Goal: Task Accomplishment & Management: Manage account settings

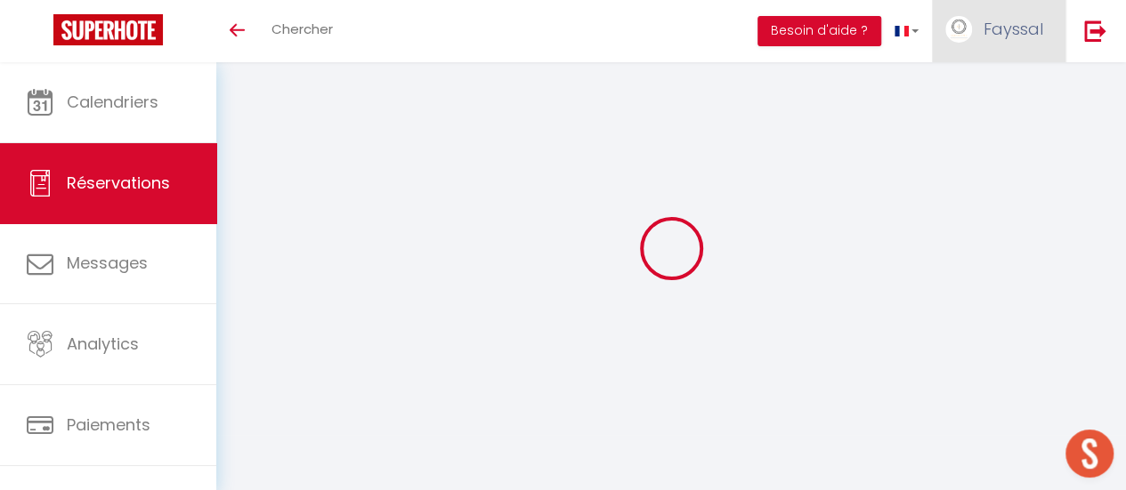
click at [964, 35] on img at bounding box center [958, 29] width 27 height 27
select select
checkbox input "false"
type textarea "CHIC10"
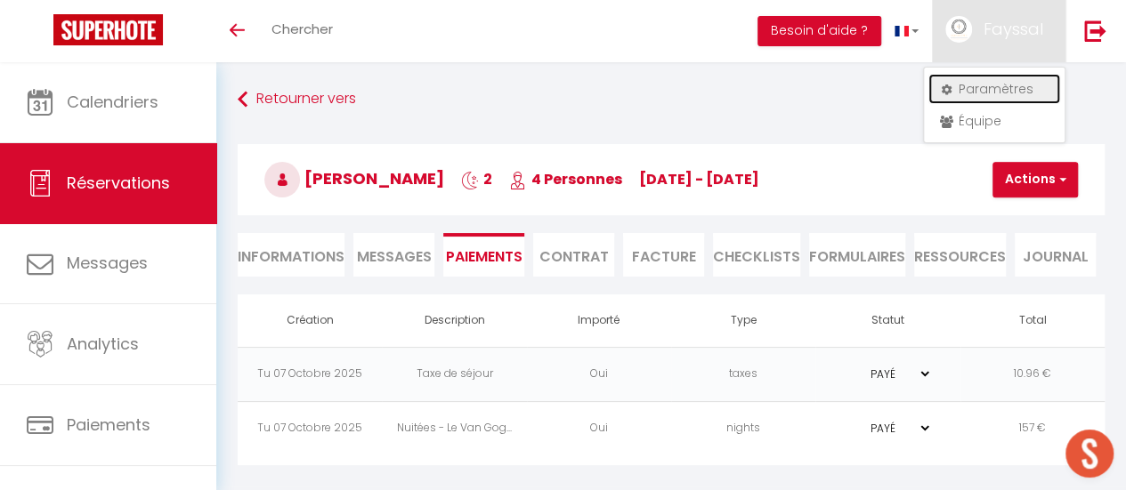
click at [959, 90] on link "Paramètres" at bounding box center [994, 89] width 132 height 30
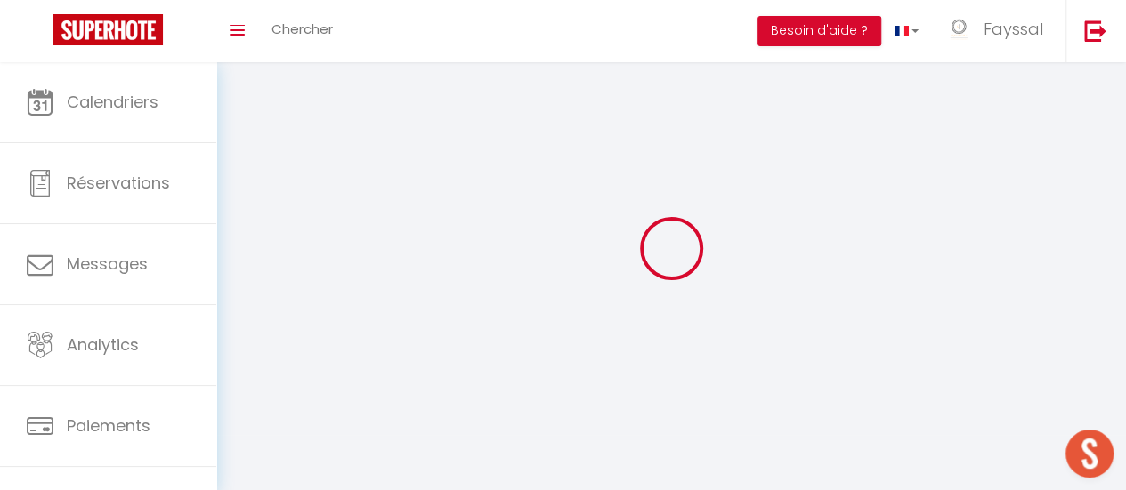
type input "Fayssal"
type input "CHAABANE"
type input "0781503978"
type input "20 lotissement les Micocouliers"
type input "84250"
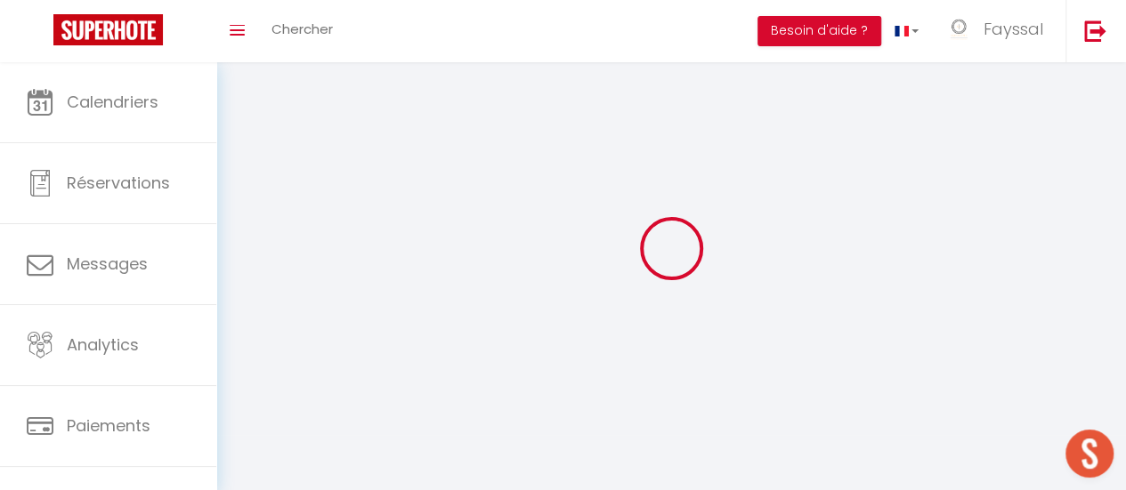
type input "Le Thor"
select select "28"
type input "oAHDfuiTq8zDQvrSBvk4P8cAl"
type input "Lk8319jda1Vc9J0Ev7up4plOj"
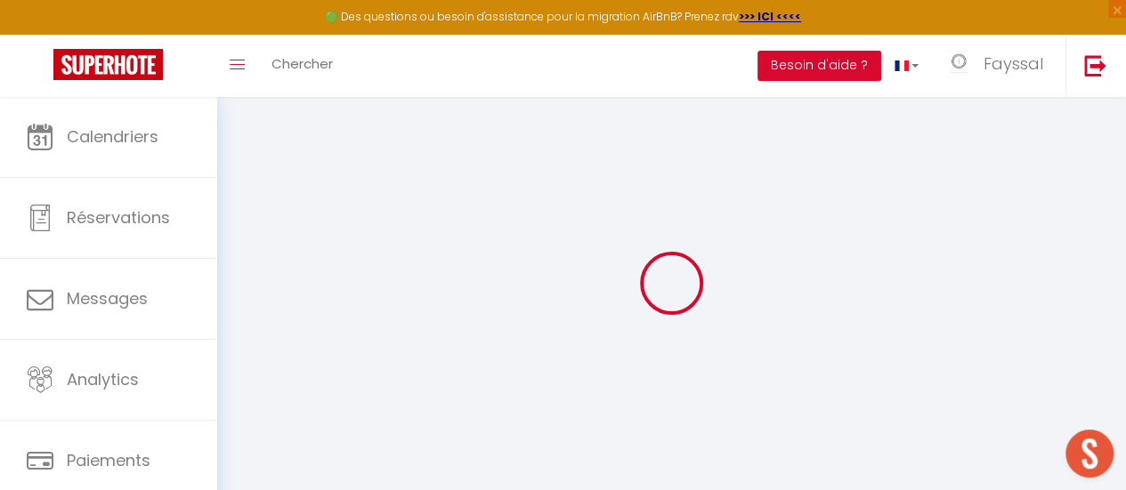
select select "fr"
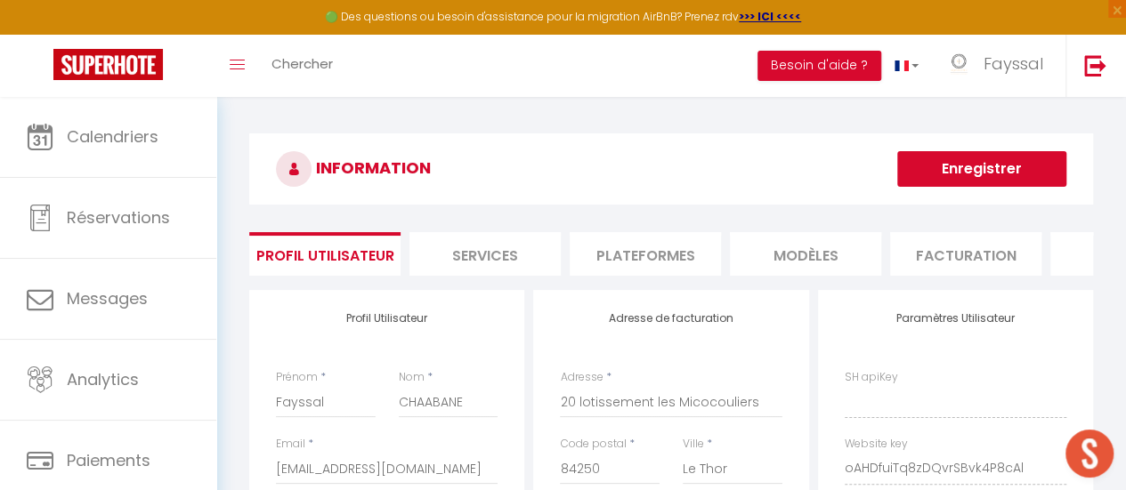
type input "oAHDfuiTq8zDQvrSBvk4P8cAl"
type input "Lk8319jda1Vc9J0Ev7up4plOj"
type input "[URL][DOMAIN_NAME]"
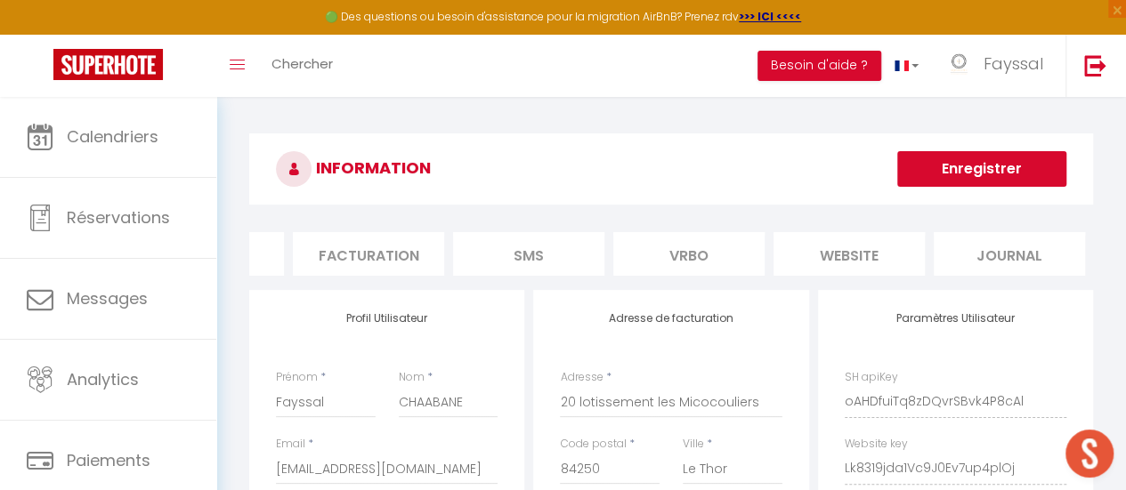
scroll to position [0, 598]
click at [847, 257] on li "website" at bounding box center [847, 254] width 151 height 44
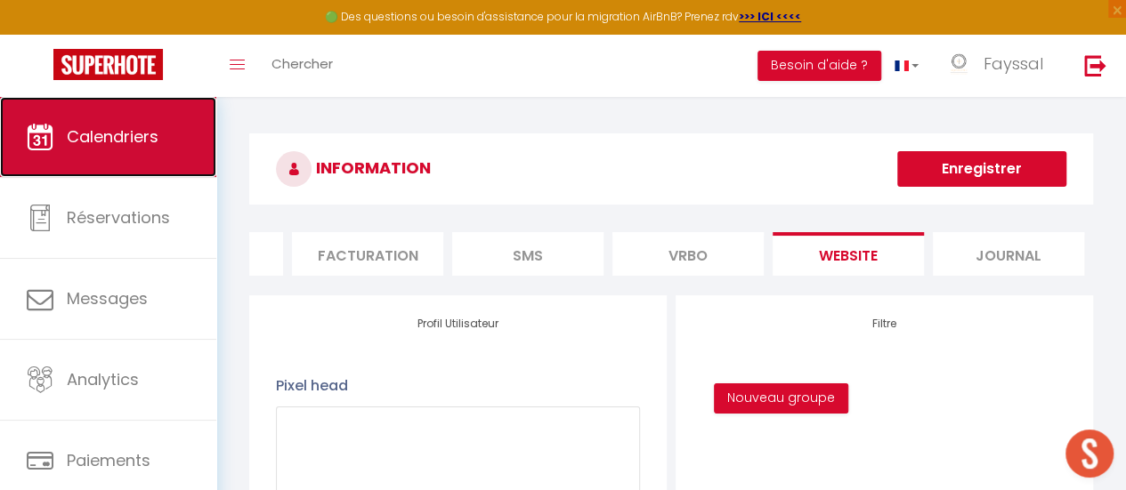
click at [157, 144] on span "Calendriers" at bounding box center [113, 136] width 92 height 22
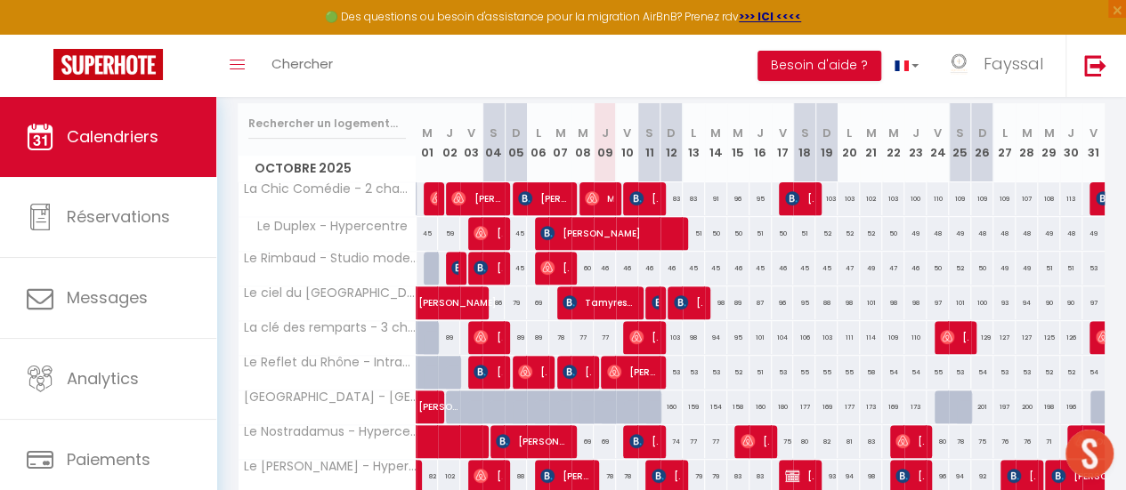
scroll to position [263, 0]
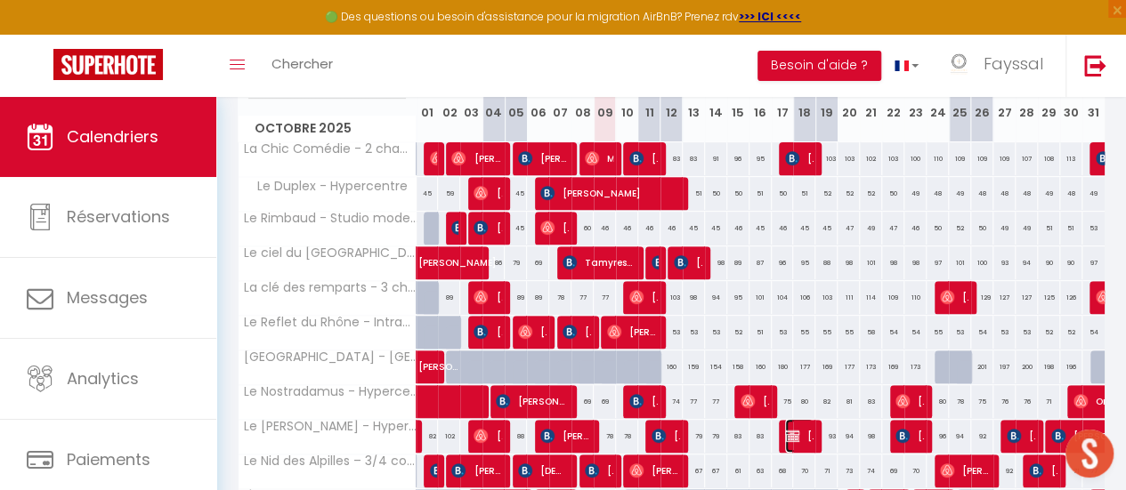
click at [790, 429] on img at bounding box center [792, 436] width 14 height 14
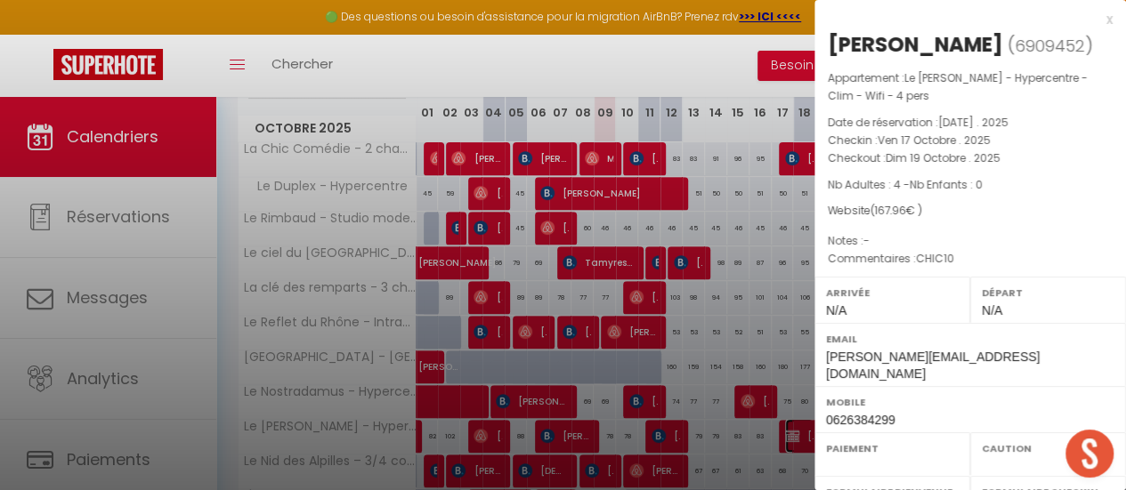
select select "OK"
select select "KO"
select select "0"
select select "1"
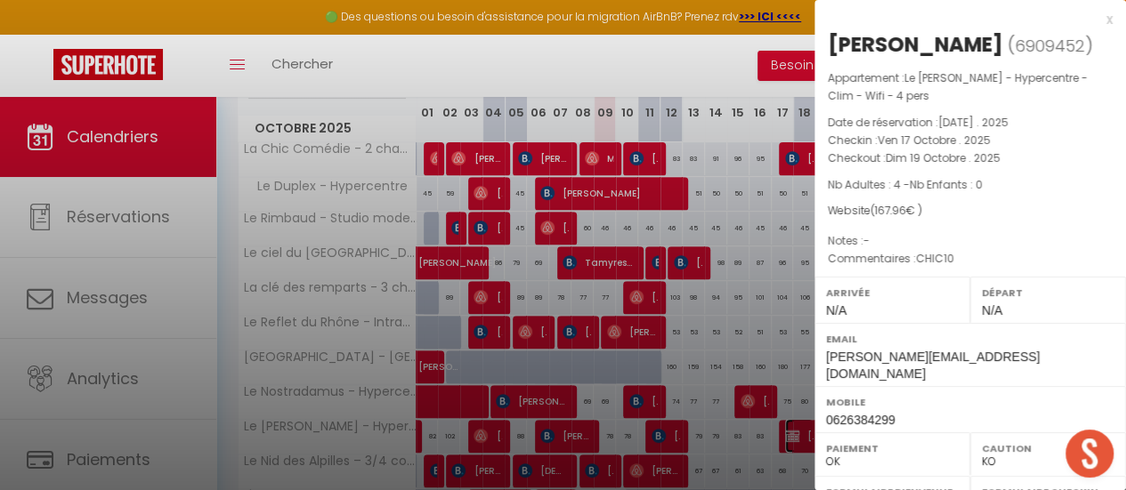
select select
select select "41898"
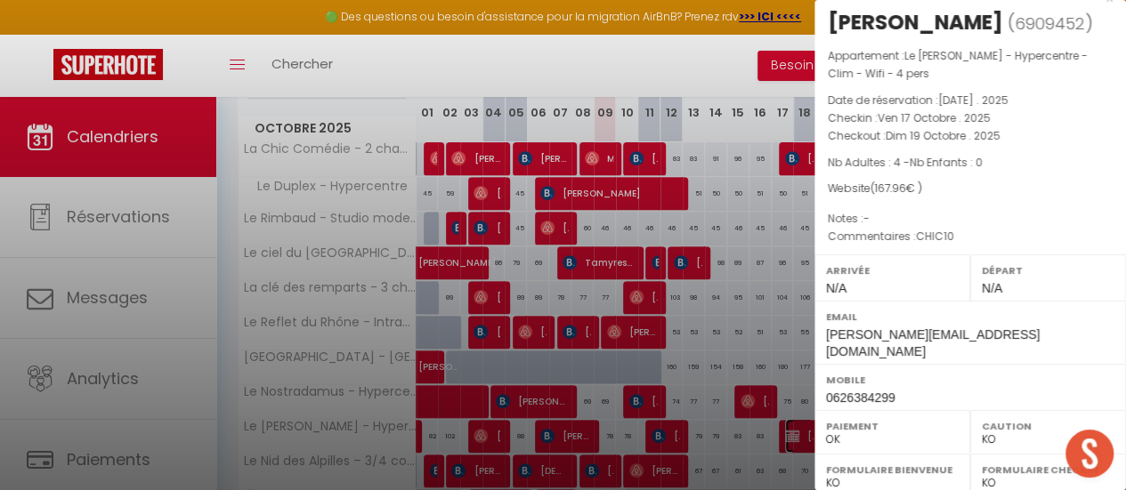
scroll to position [0, 0]
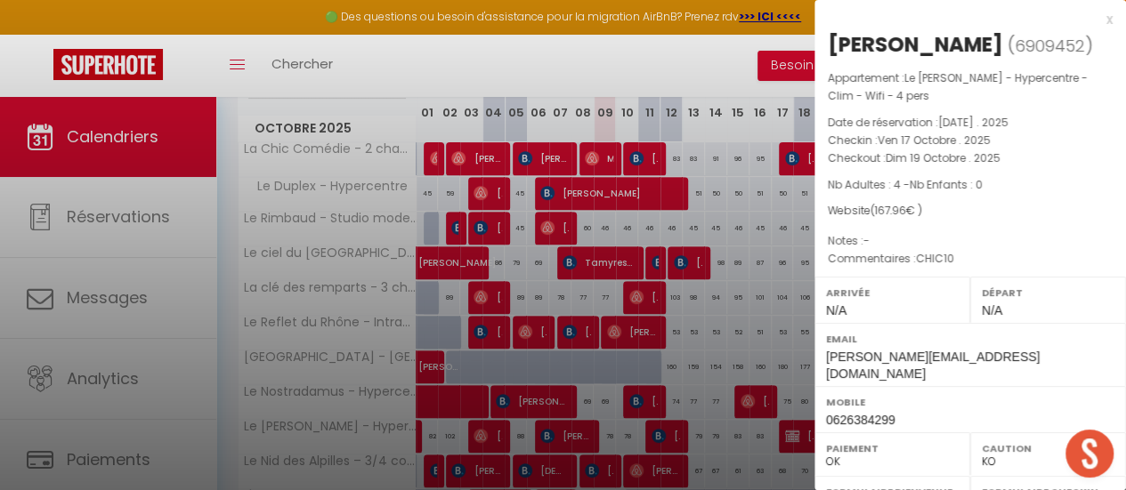
click at [1096, 20] on div "x" at bounding box center [963, 19] width 298 height 21
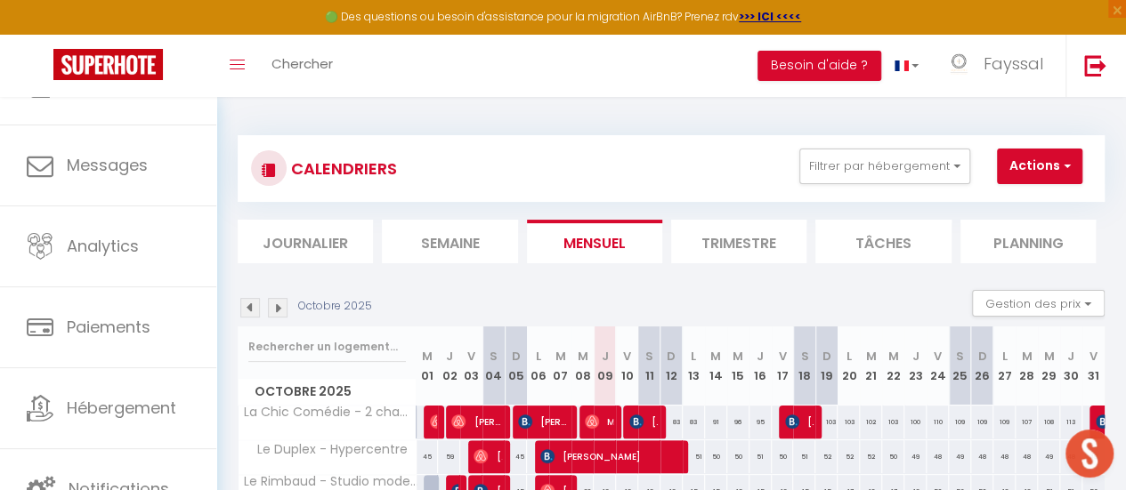
scroll to position [132, 0]
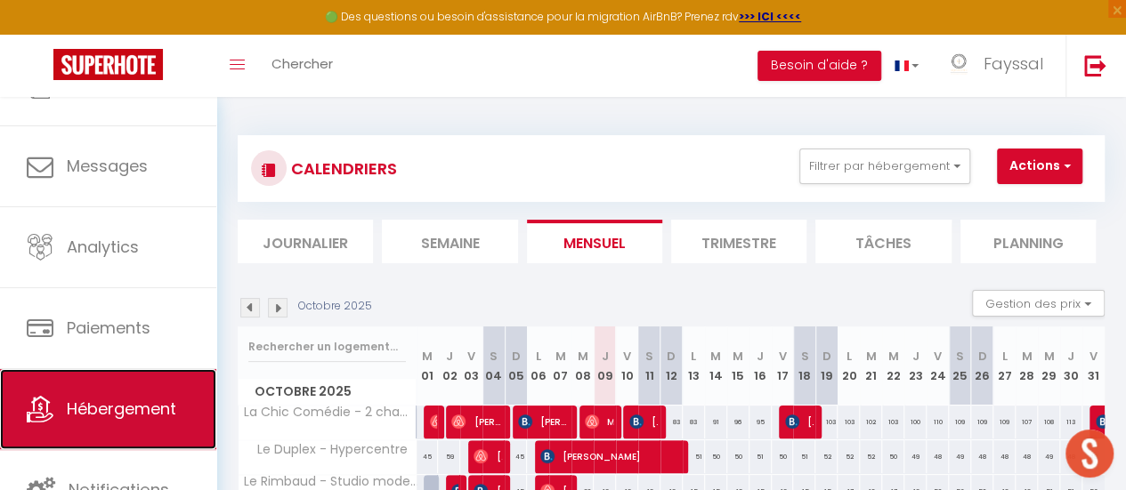
click at [147, 405] on span "Hébergement" at bounding box center [121, 409] width 109 height 22
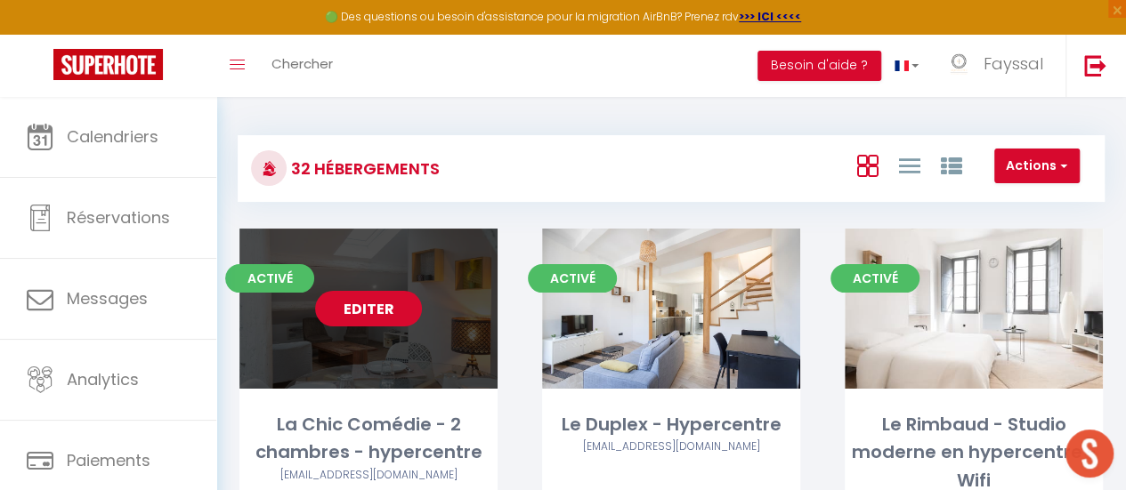
click at [392, 321] on link "Editer" at bounding box center [368, 309] width 107 height 36
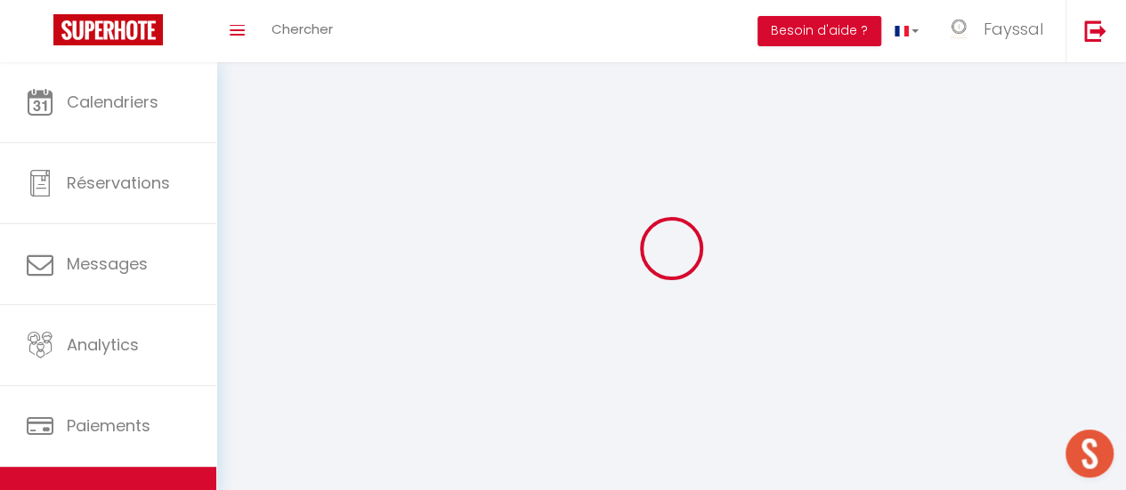
select select
select select "28"
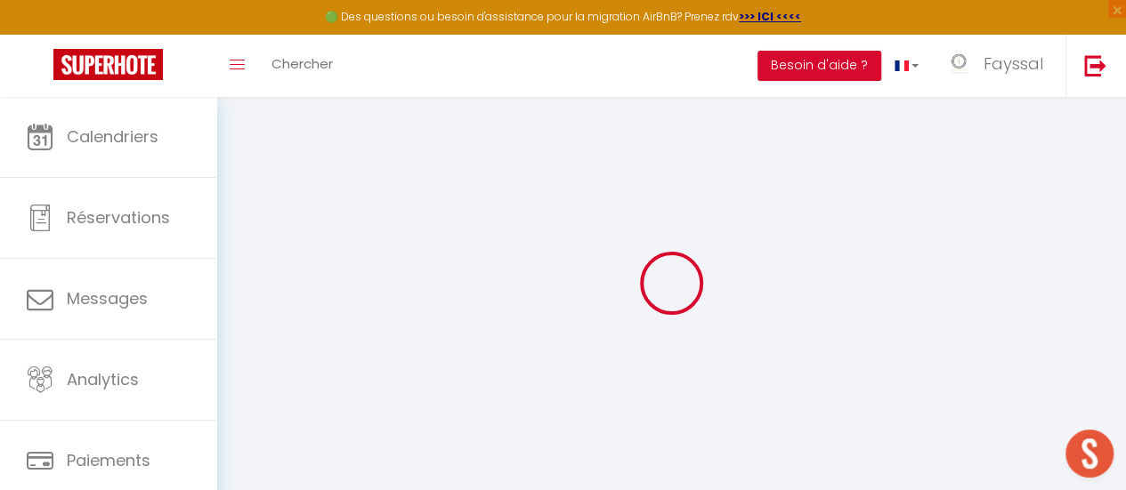
select select
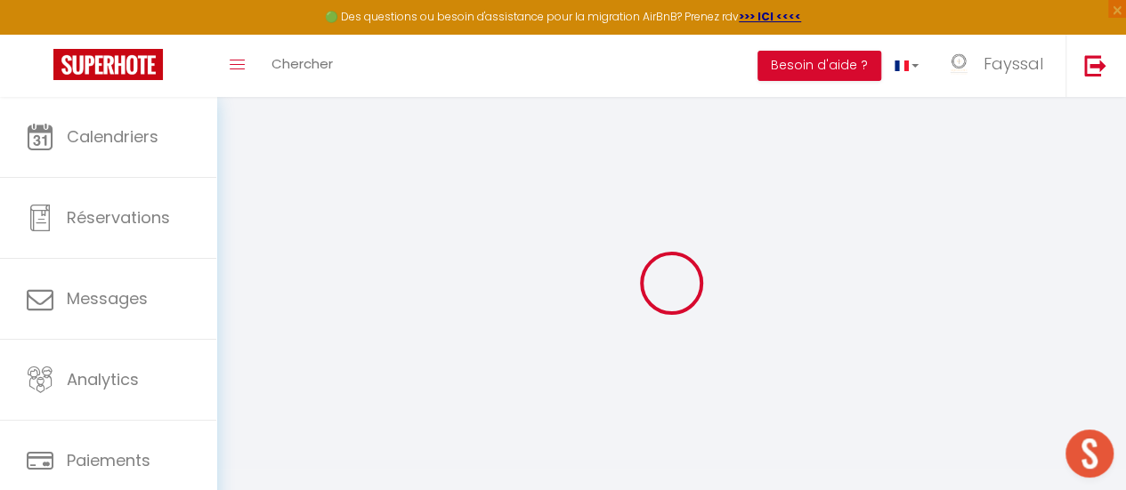
select select
checkbox input "false"
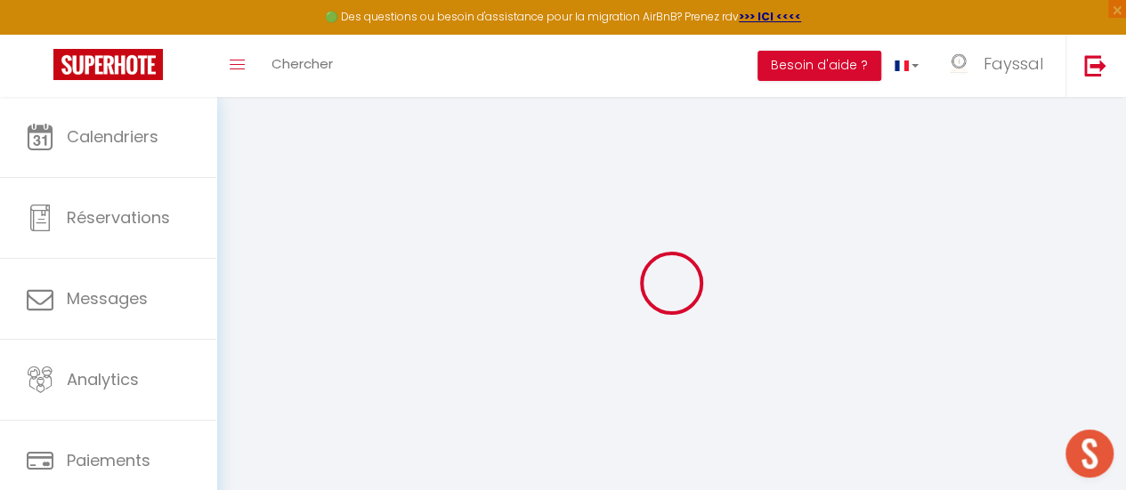
select select
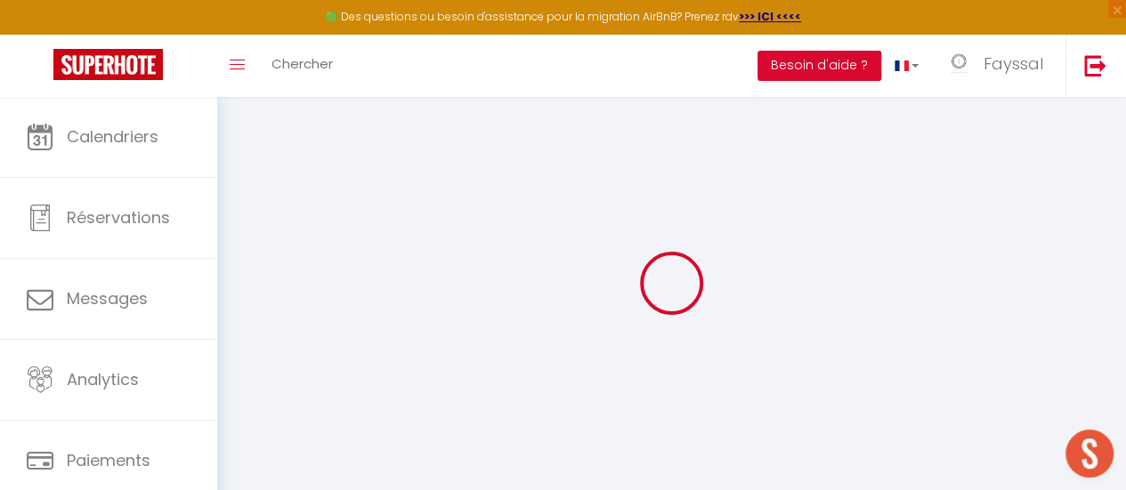
select select
checkbox input "false"
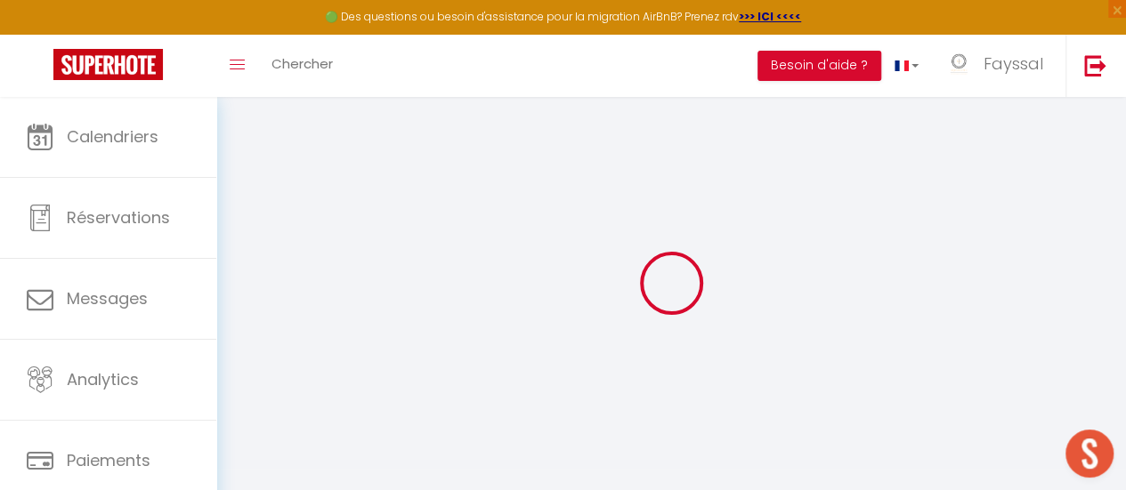
checkbox input "false"
select select
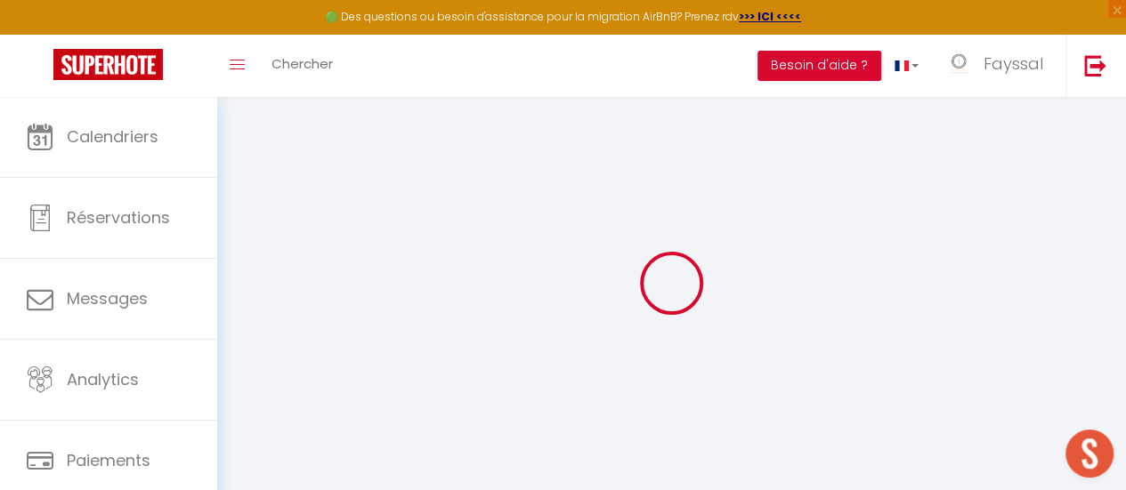
select select
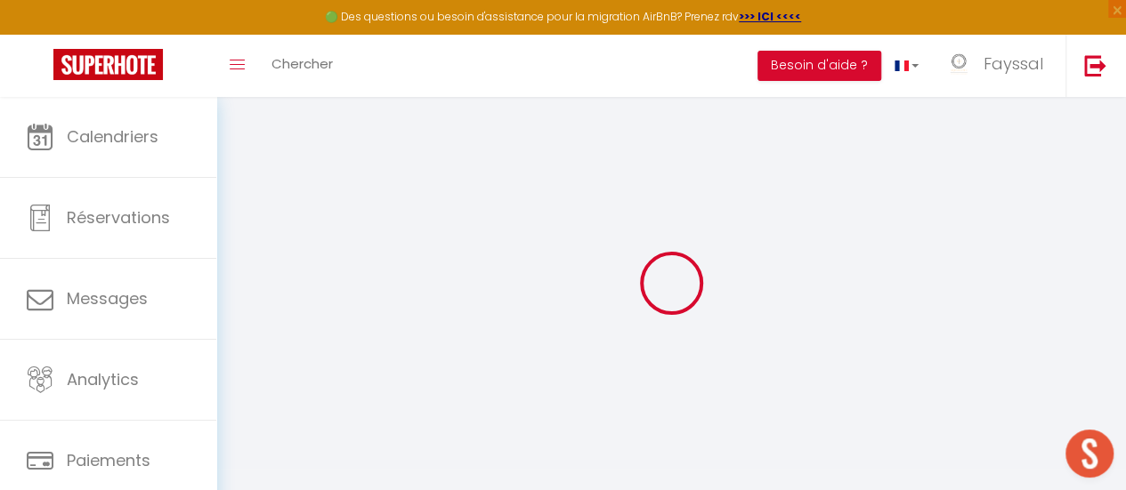
checkbox input "false"
select select
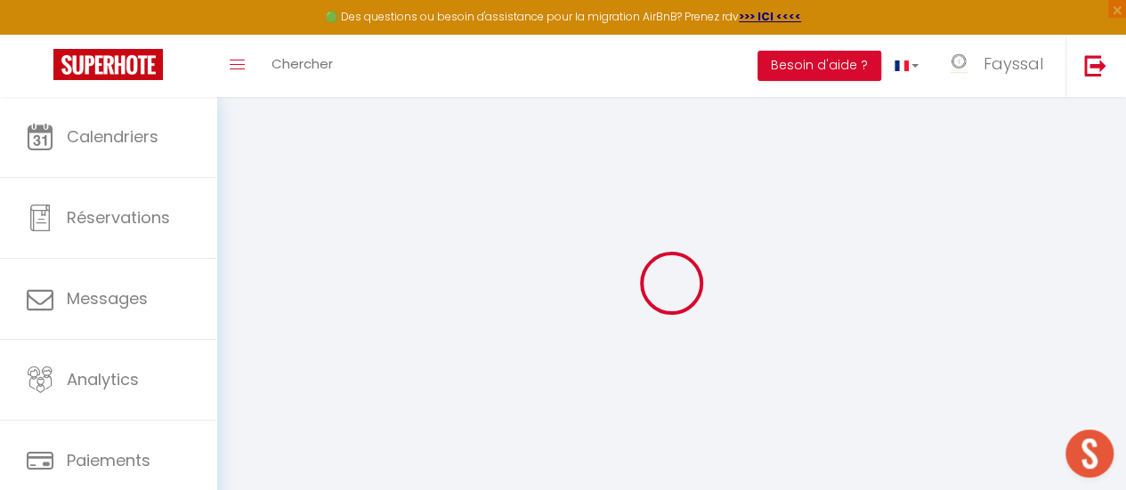
select select
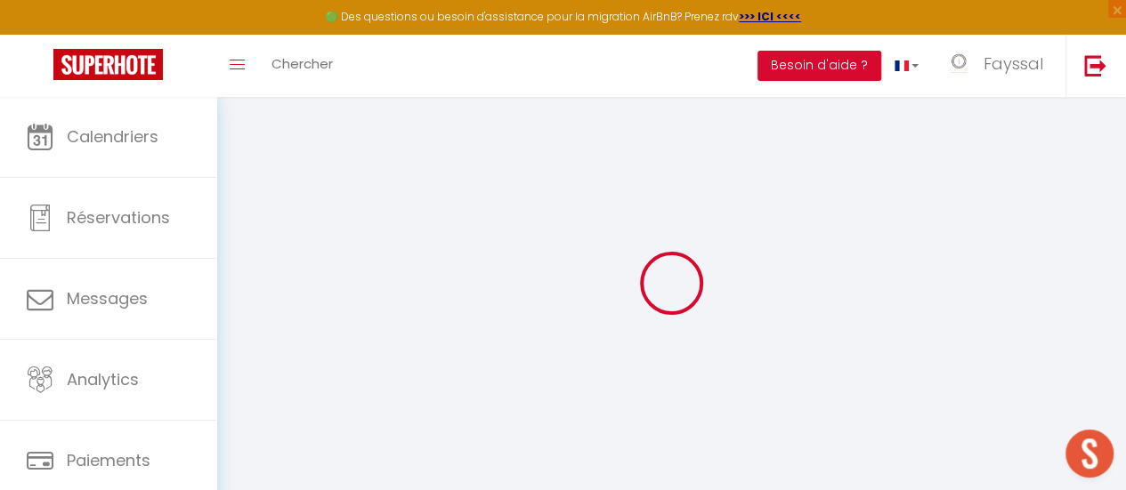
select select
checkbox input "false"
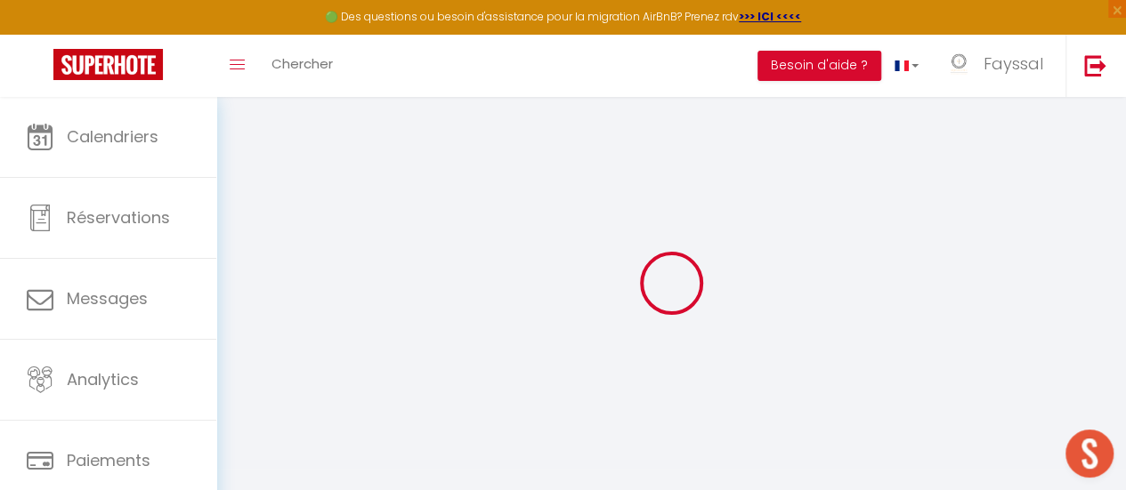
checkbox input "false"
select select
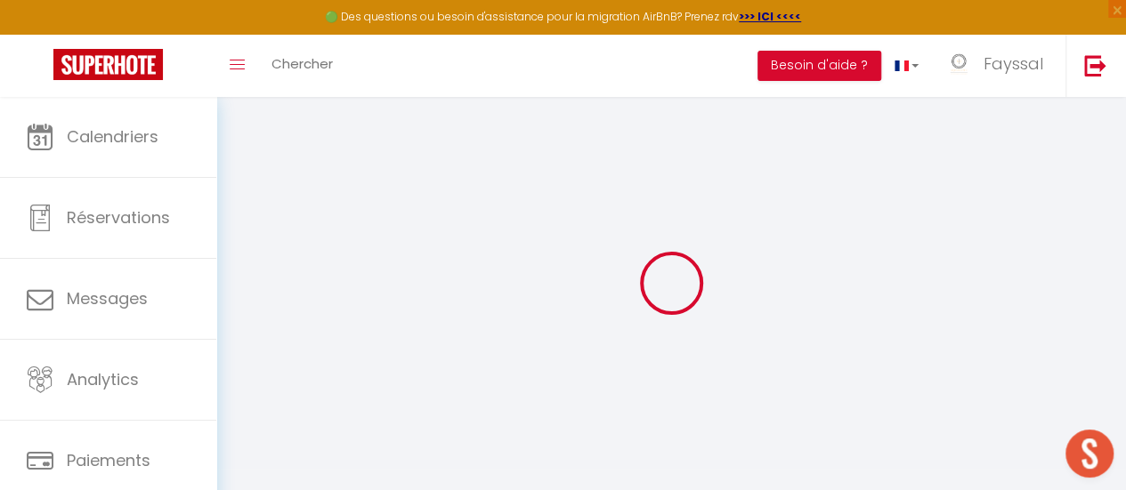
select select
checkbox input "false"
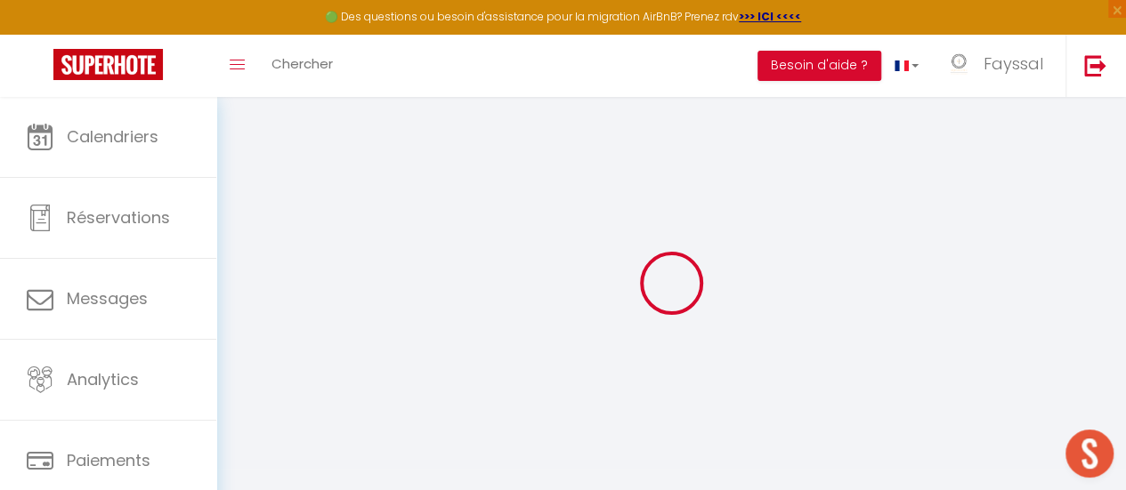
checkbox input "false"
select select
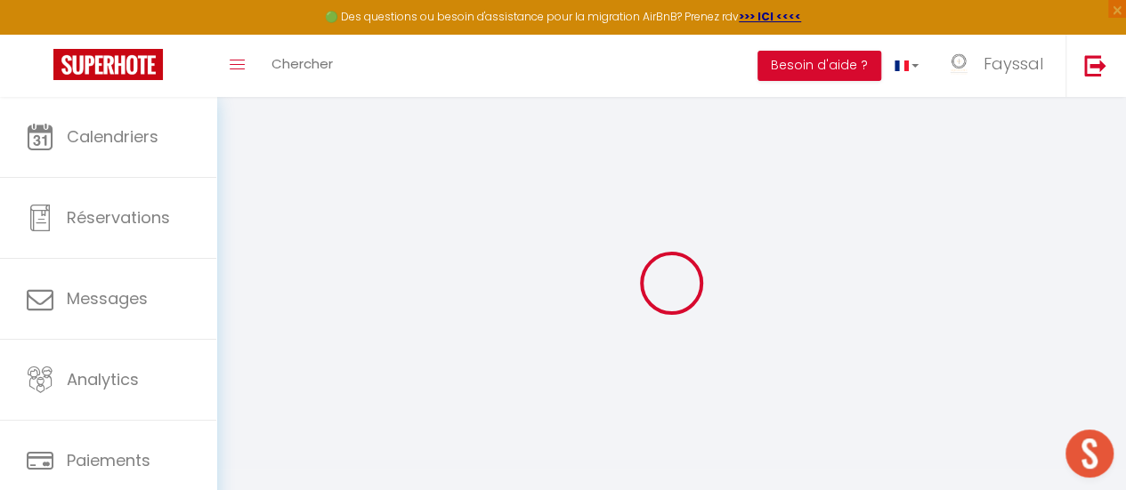
select select
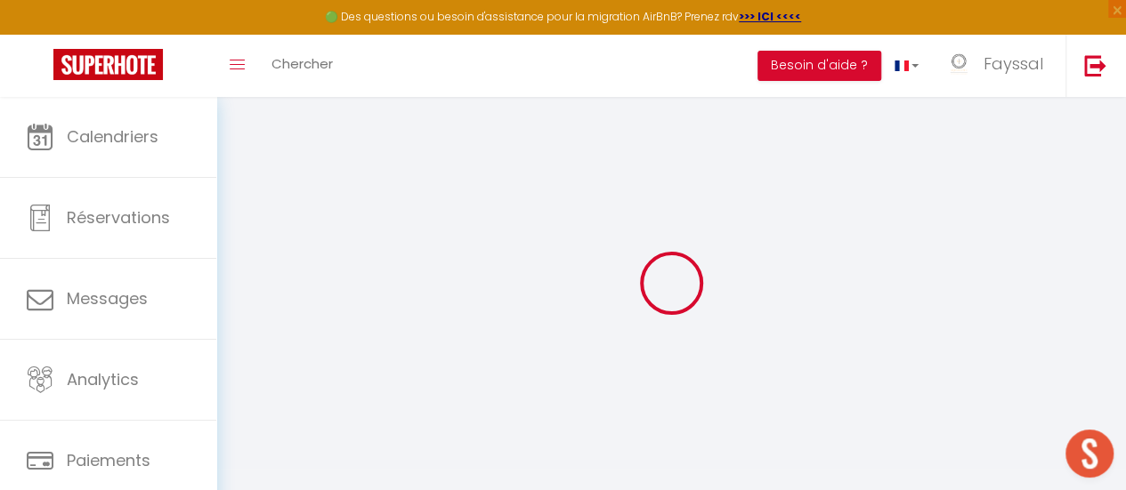
select select
checkbox input "false"
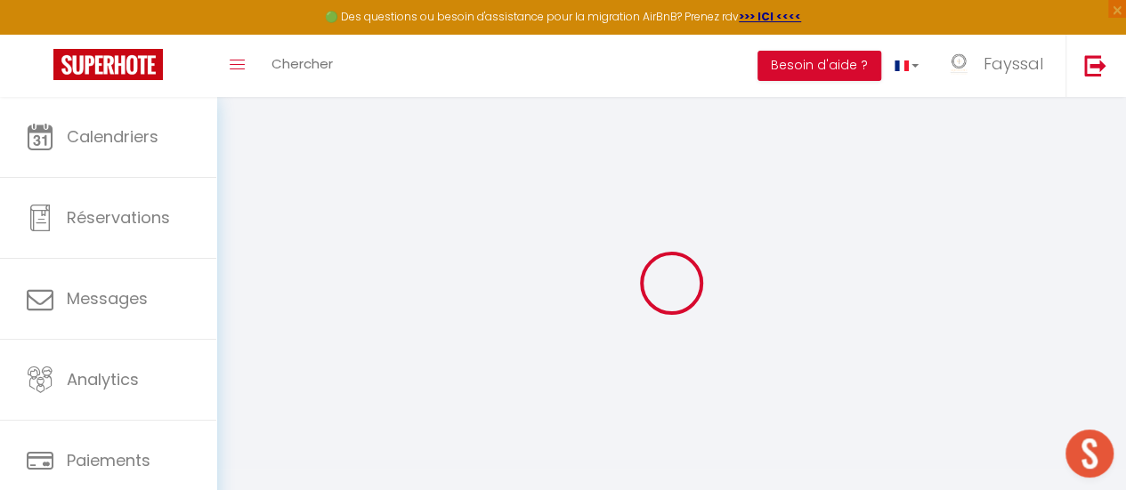
select select
type input "La Chic Comédie - 2 chambres - hypercentre"
type input "CHIC"
type input "1 PASSAGE [PERSON_NAME]"
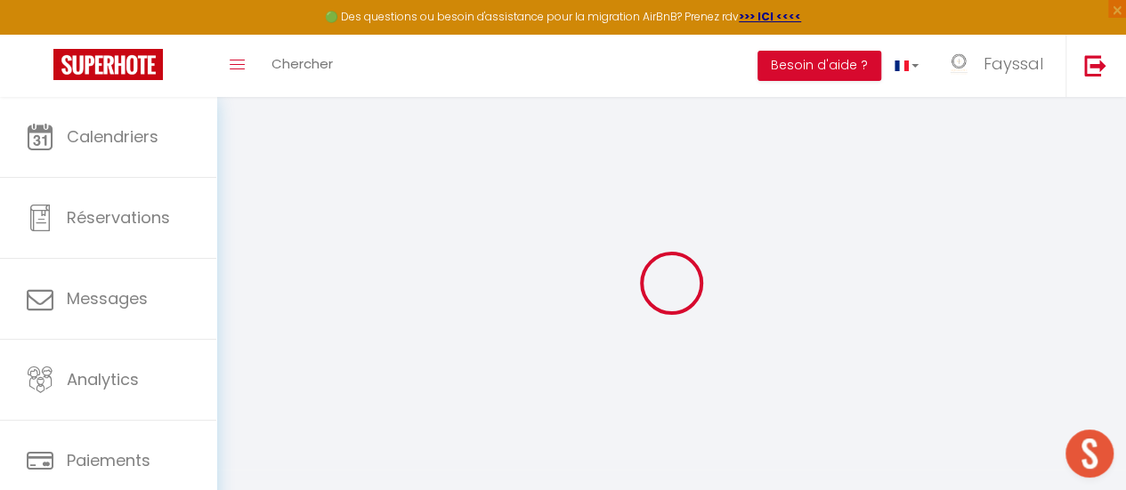
type input "34000"
type input "[GEOGRAPHIC_DATA]"
select select "2"
type input "90"
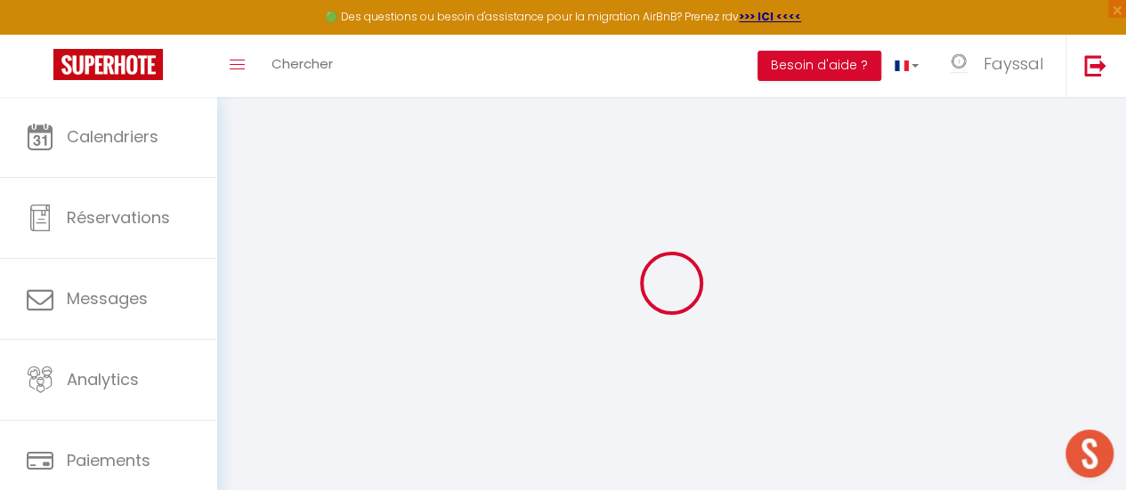
type input "7.20"
type input "10"
select select
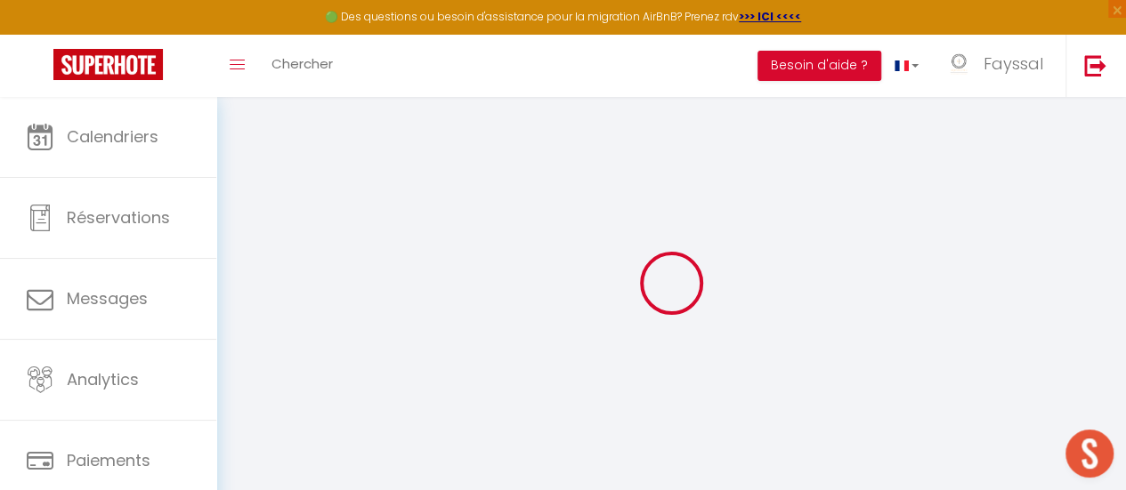
select select
type input "1 PASSAGE [PERSON_NAME]"
type input "34000"
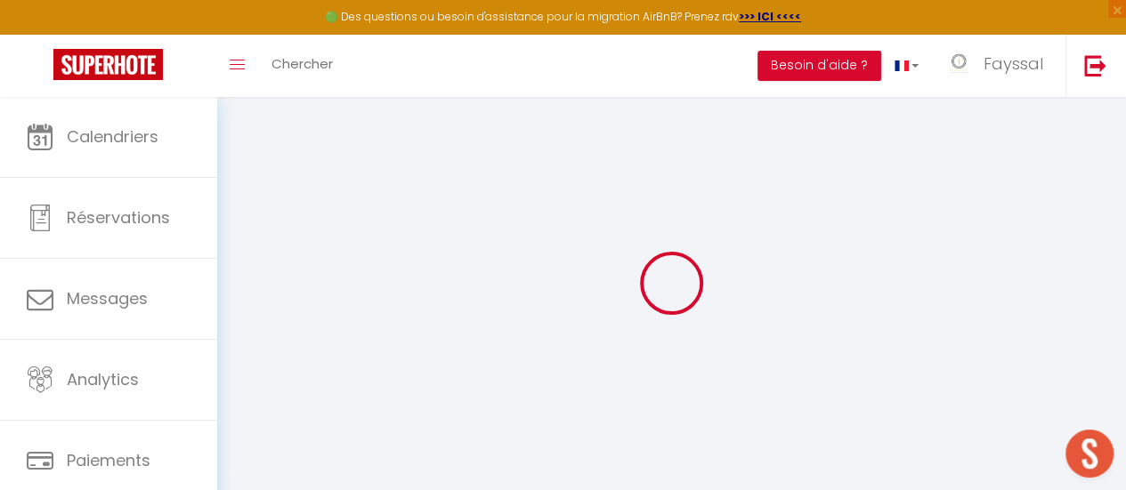
type input "[GEOGRAPHIC_DATA]"
type input "[EMAIL_ADDRESS][DOMAIN_NAME]"
select select "10196"
checkbox input "false"
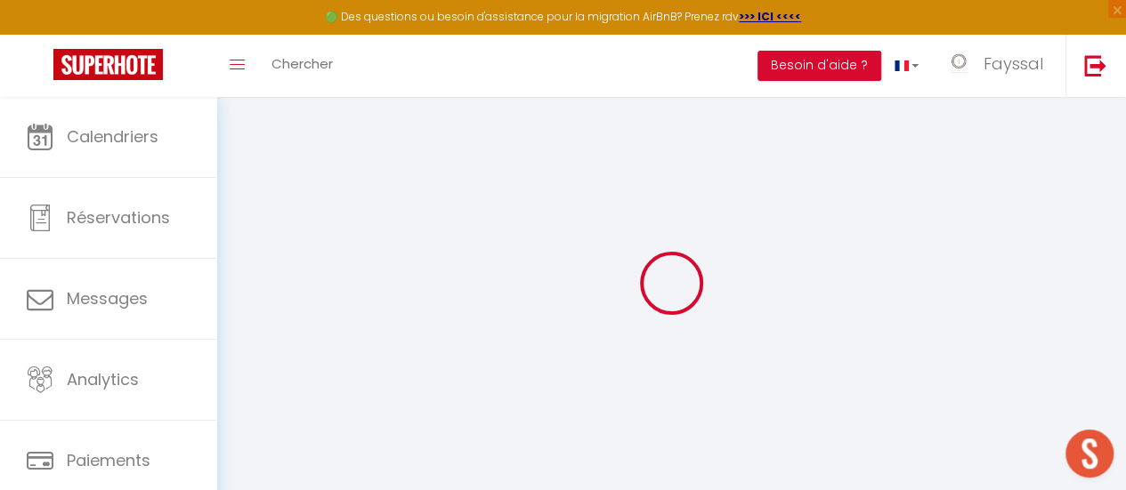
checkbox input "false"
radio input "true"
type input "0"
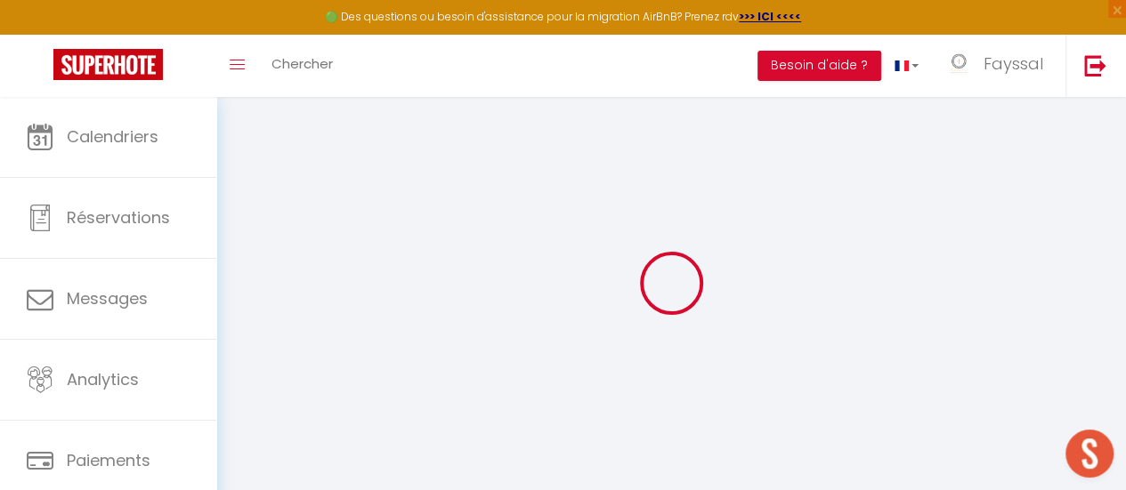
type input "0"
select select
checkbox input "false"
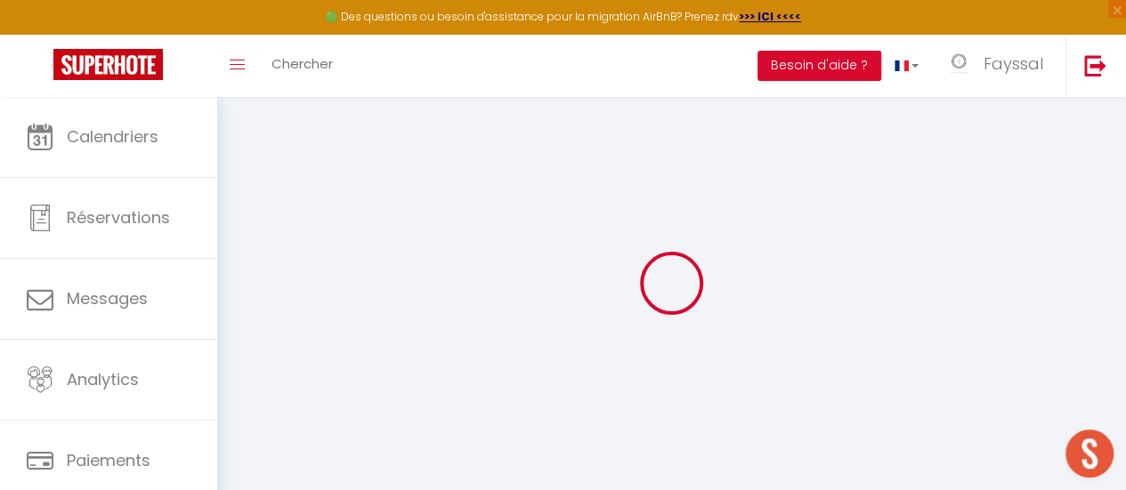
checkbox input "false"
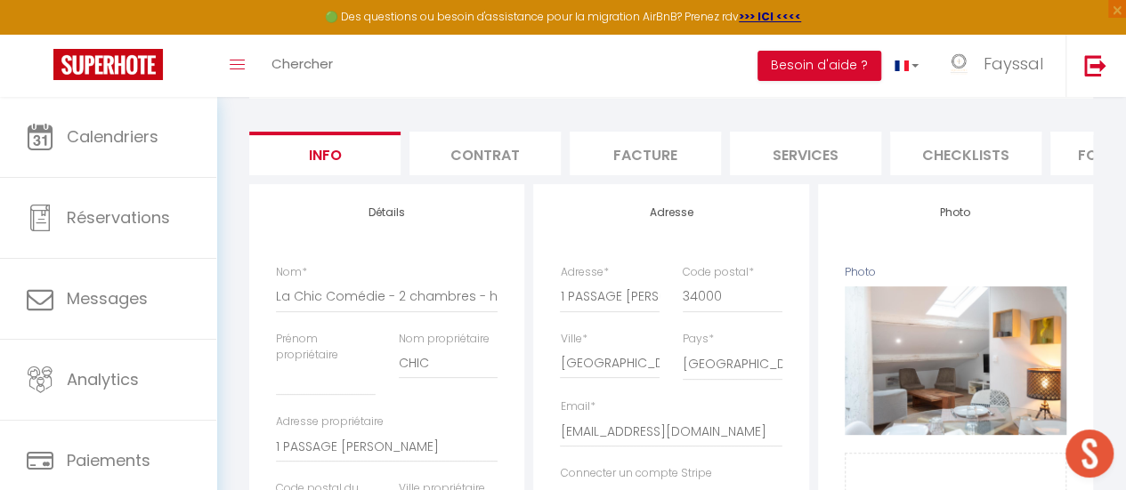
scroll to position [111, 0]
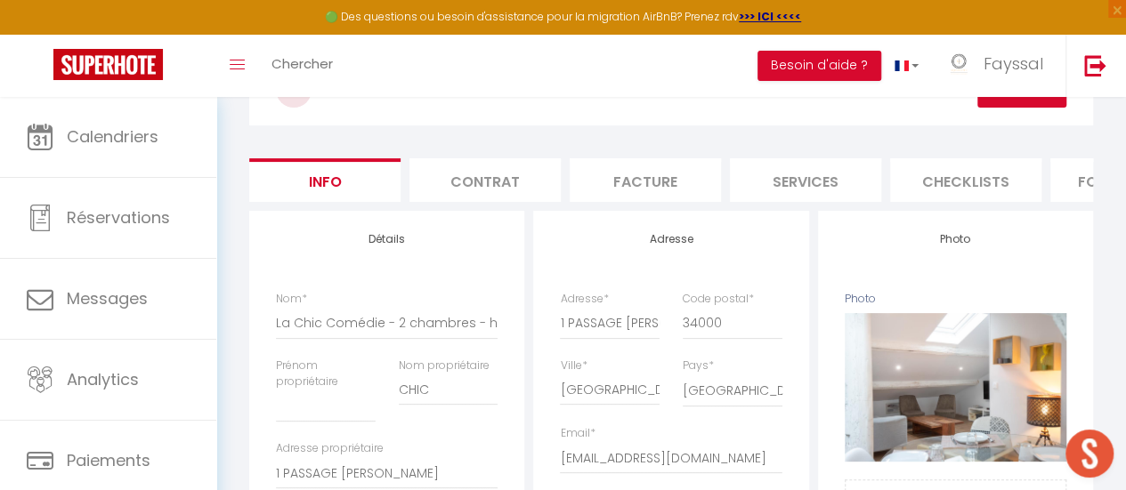
click at [767, 184] on li "Services" at bounding box center [805, 180] width 151 height 44
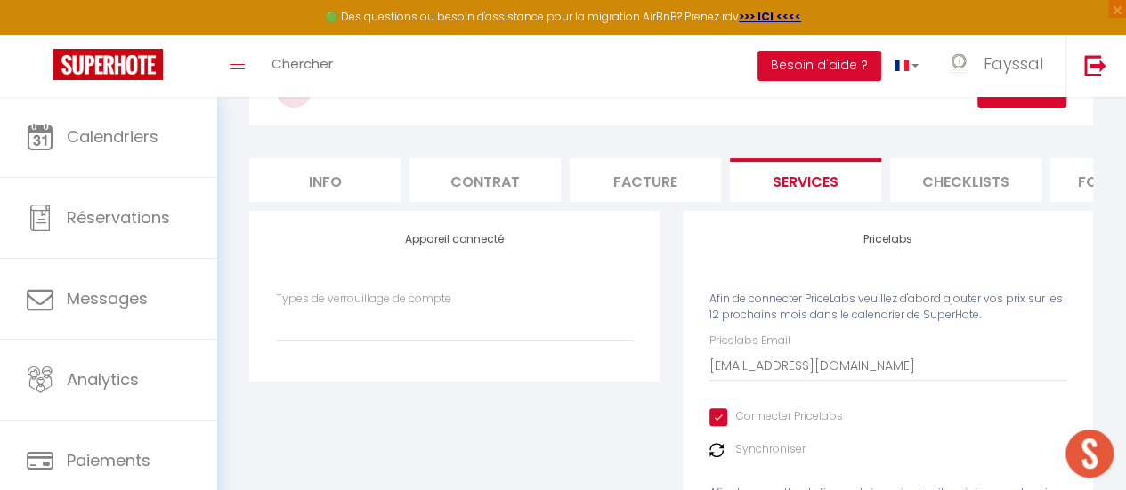
select select
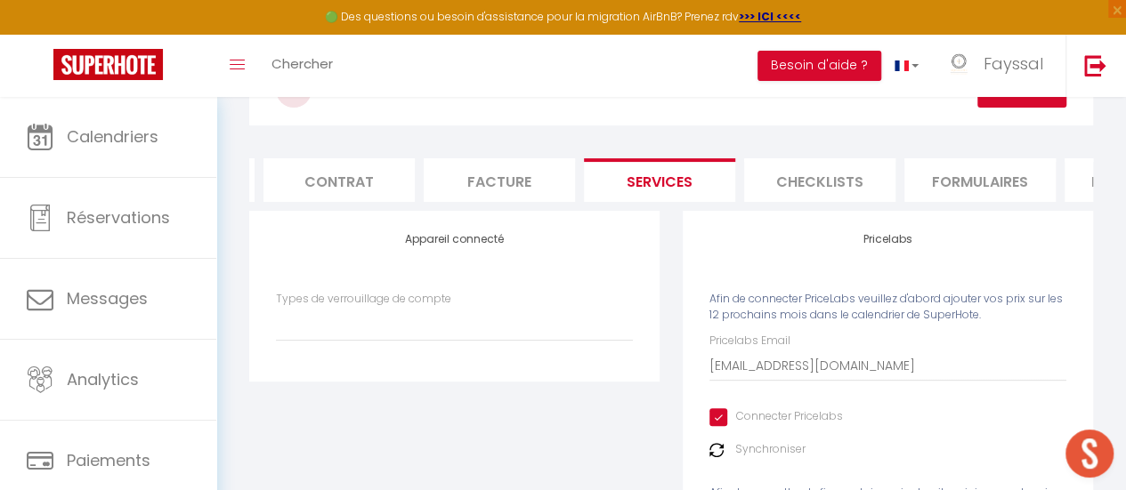
scroll to position [0, 257]
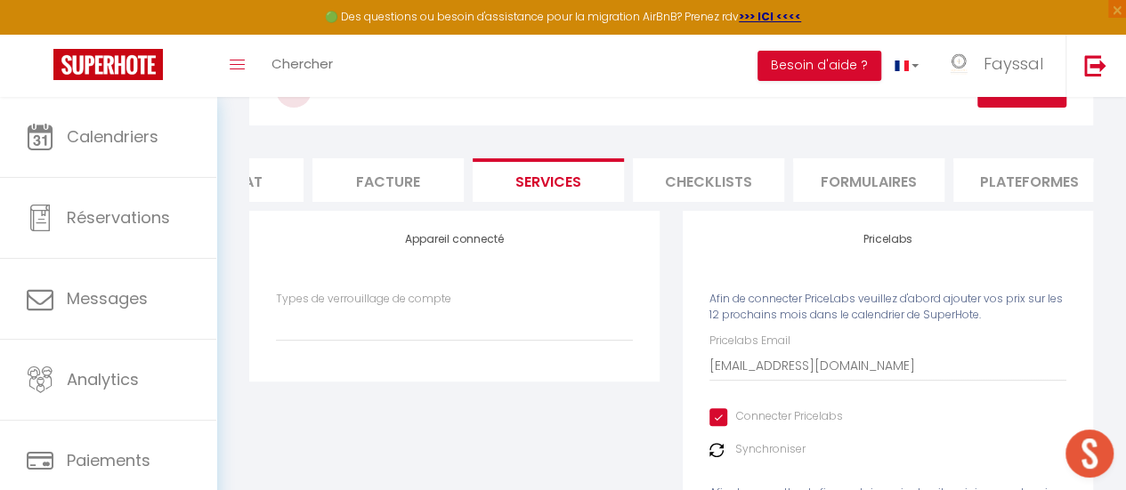
click at [724, 182] on li "Checklists" at bounding box center [708, 180] width 151 height 44
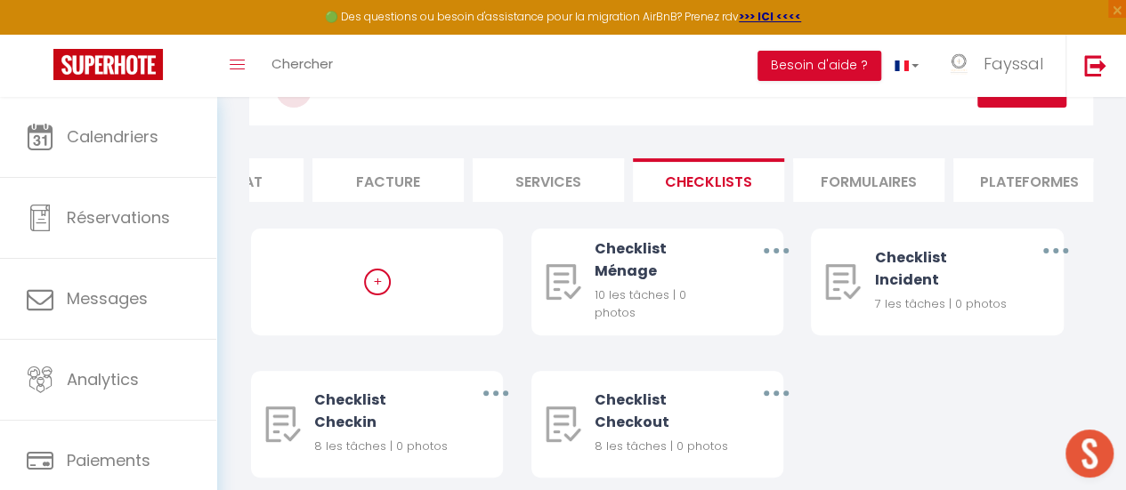
click at [841, 179] on li "Formulaires" at bounding box center [868, 180] width 151 height 44
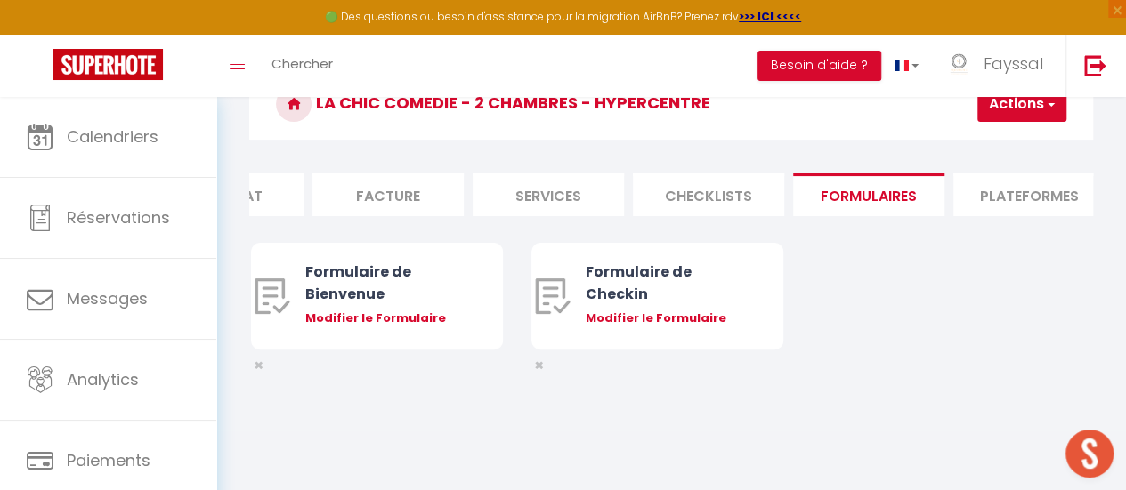
scroll to position [97, 0]
click at [1009, 184] on li "Plateformes" at bounding box center [1028, 195] width 151 height 44
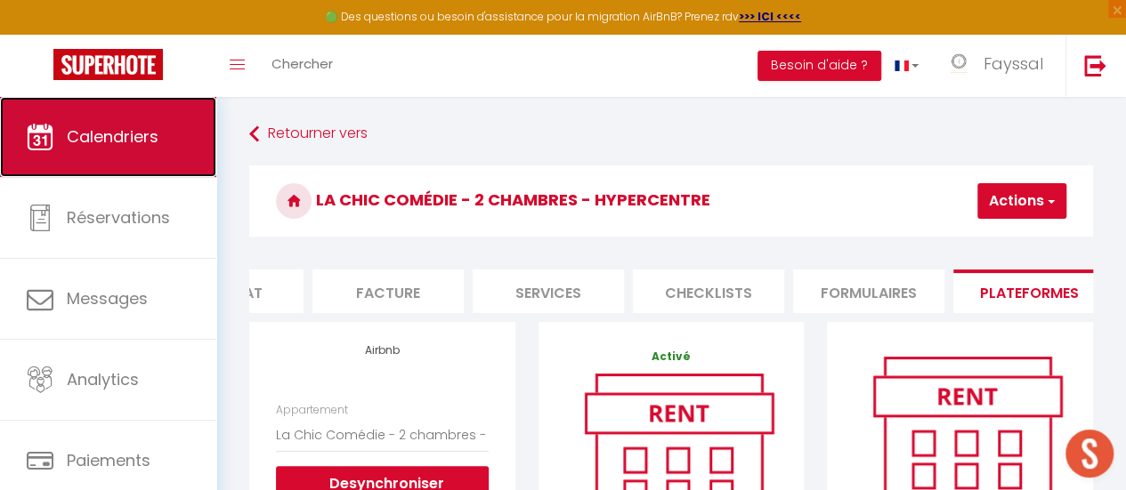
click at [148, 141] on span "Calendriers" at bounding box center [113, 136] width 92 height 22
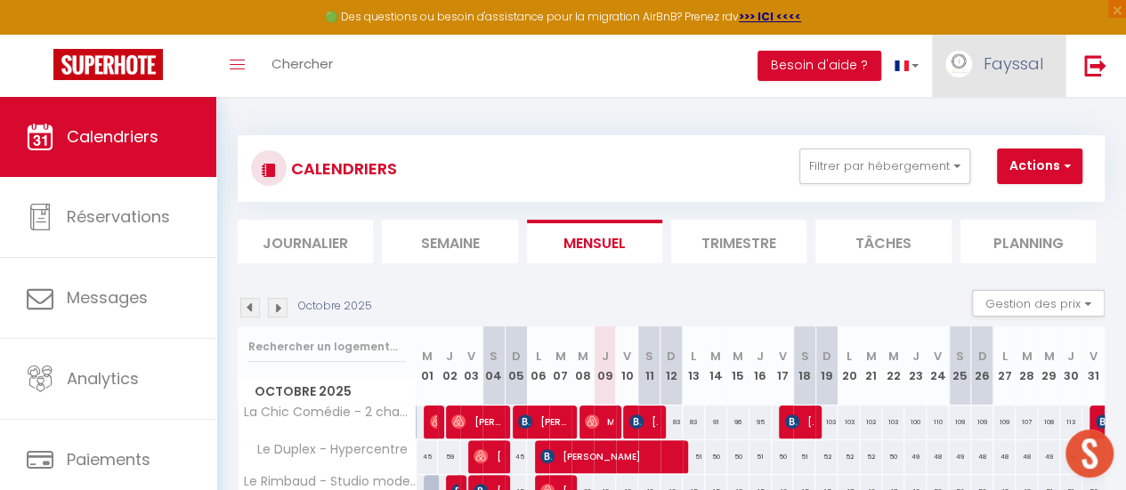
click at [1025, 83] on link "Fayssal" at bounding box center [998, 66] width 133 height 62
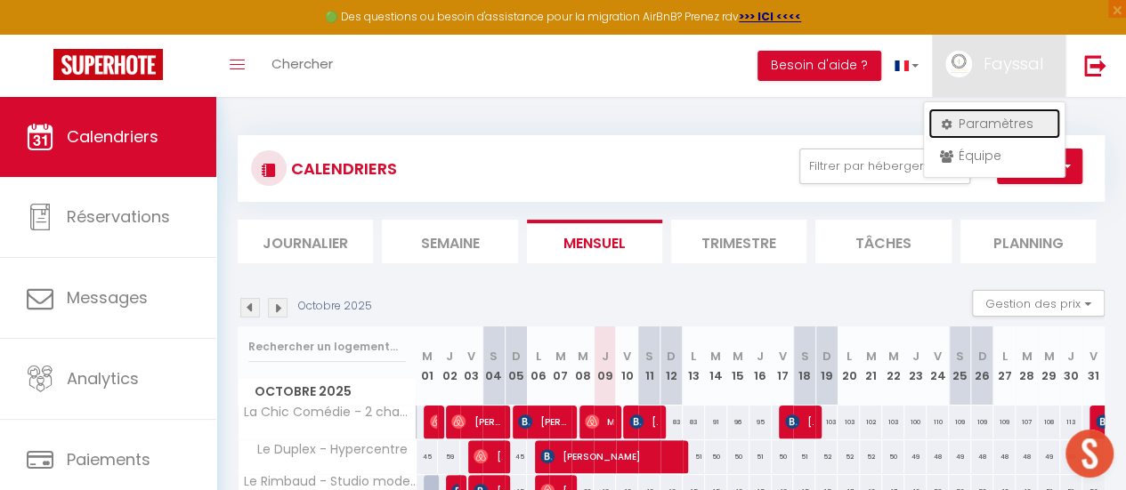
click at [975, 125] on link "Paramètres" at bounding box center [994, 124] width 132 height 30
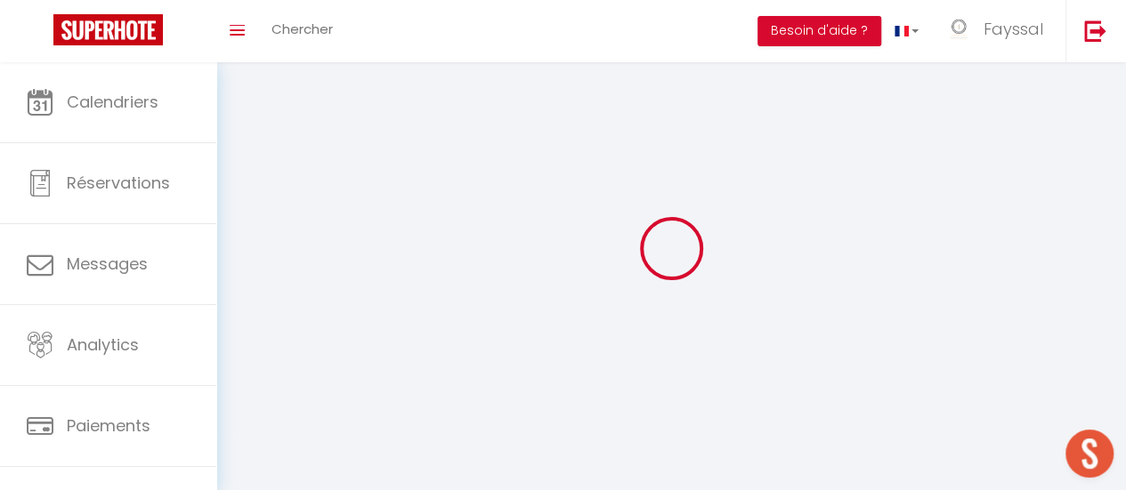
type input "Fayssal"
type input "CHAABANE"
type input "0781503978"
type input "20 lotissement les Micocouliers"
type input "84250"
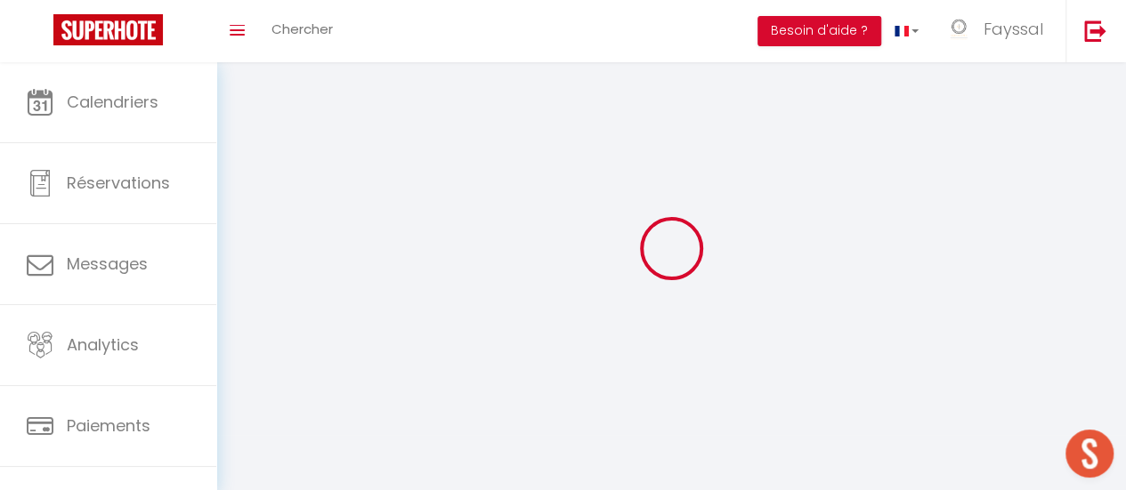
type input "Le Thor"
select select "28"
type input "oAHDfuiTq8zDQvrSBvk4P8cAl"
type input "Lk8319jda1Vc9J0Ev7up4plOj"
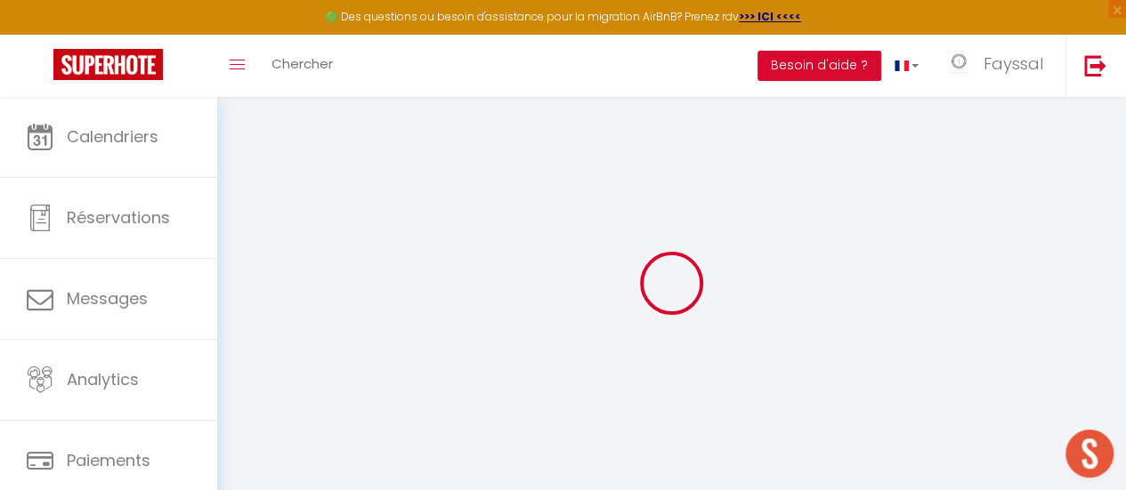
type input "oAHDfuiTq8zDQvrSBvk4P8cAl"
type input "Lk8319jda1Vc9J0Ev7up4plOj"
type input "[URL][DOMAIN_NAME]"
select select "fr"
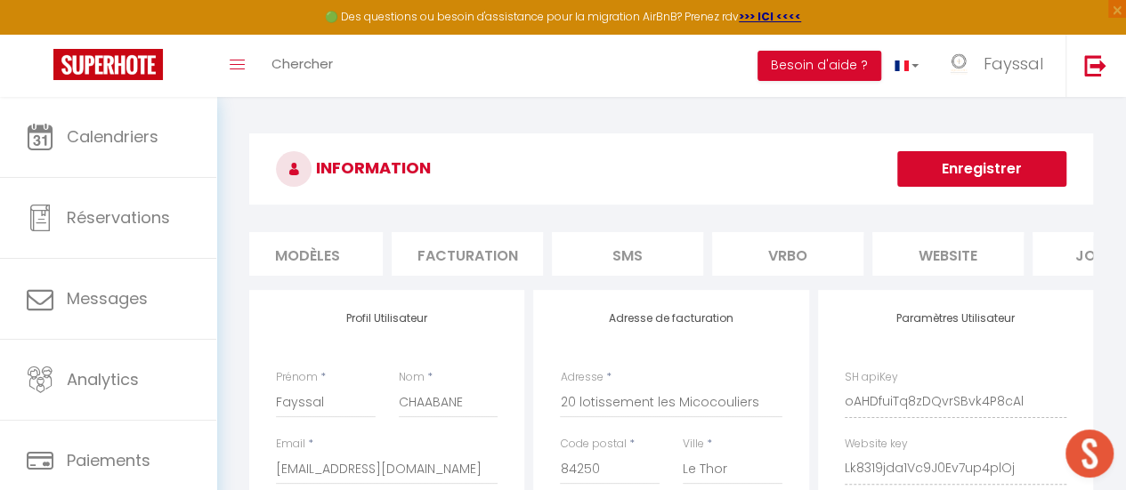
scroll to position [0, 512]
click at [967, 266] on li "website" at bounding box center [934, 254] width 151 height 44
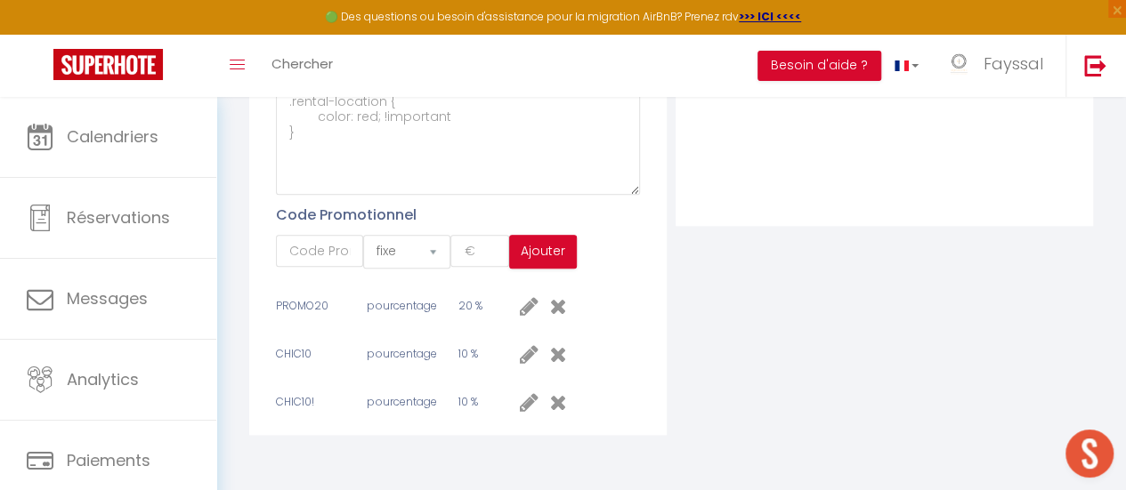
scroll to position [773, 0]
click at [557, 308] on icon at bounding box center [558, 305] width 17 height 21
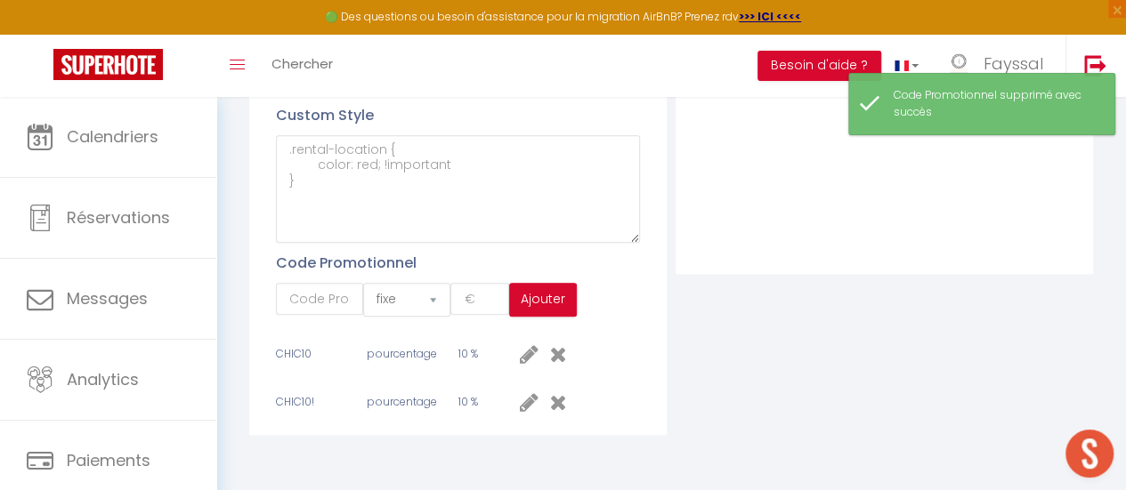
click at [564, 352] on icon at bounding box center [558, 353] width 17 height 21
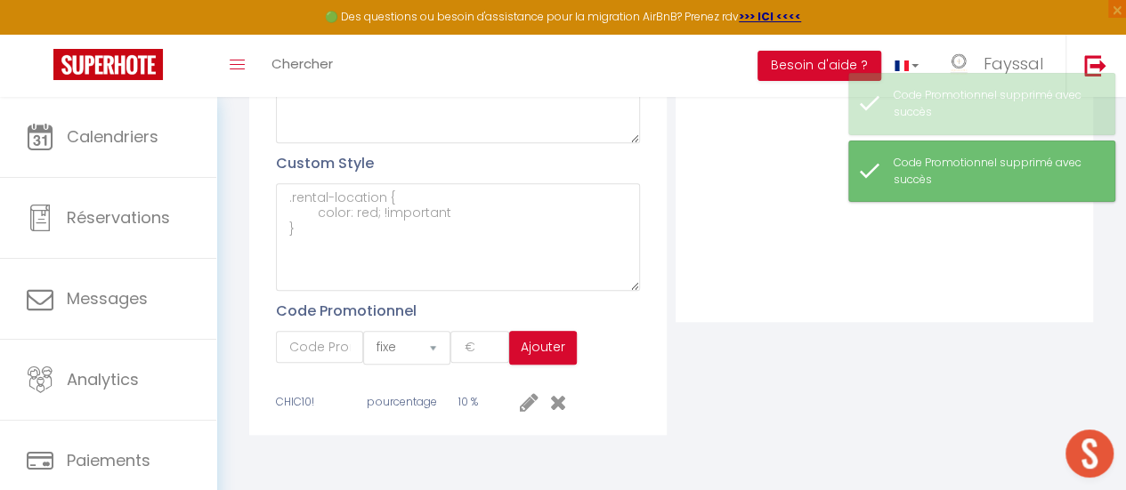
scroll to position [677, 0]
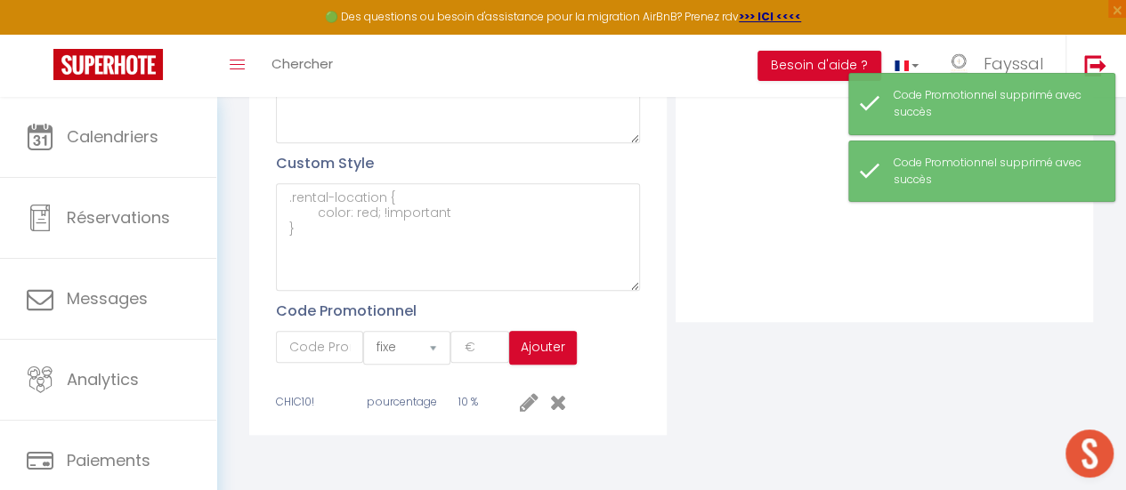
click at [562, 401] on icon at bounding box center [558, 402] width 17 height 21
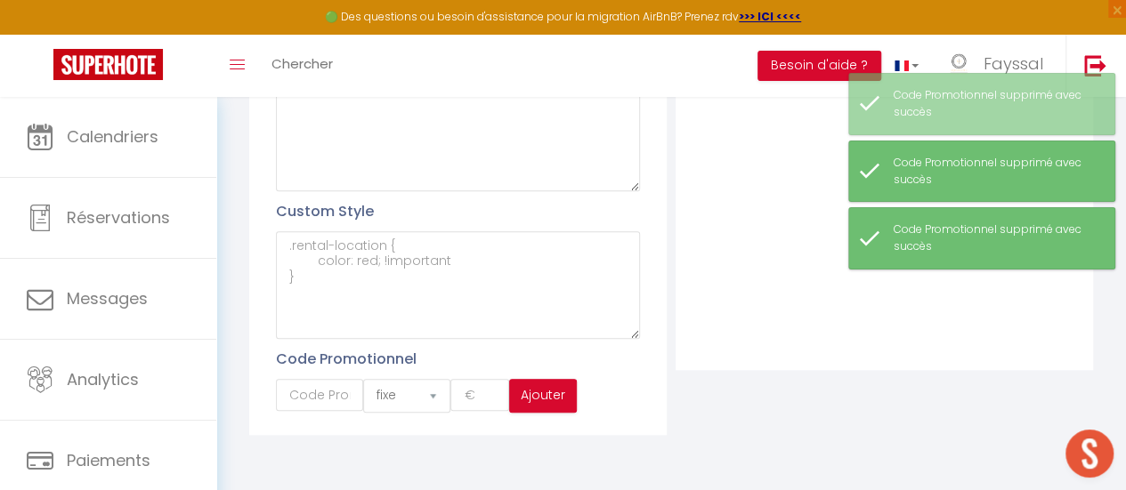
scroll to position [629, 0]
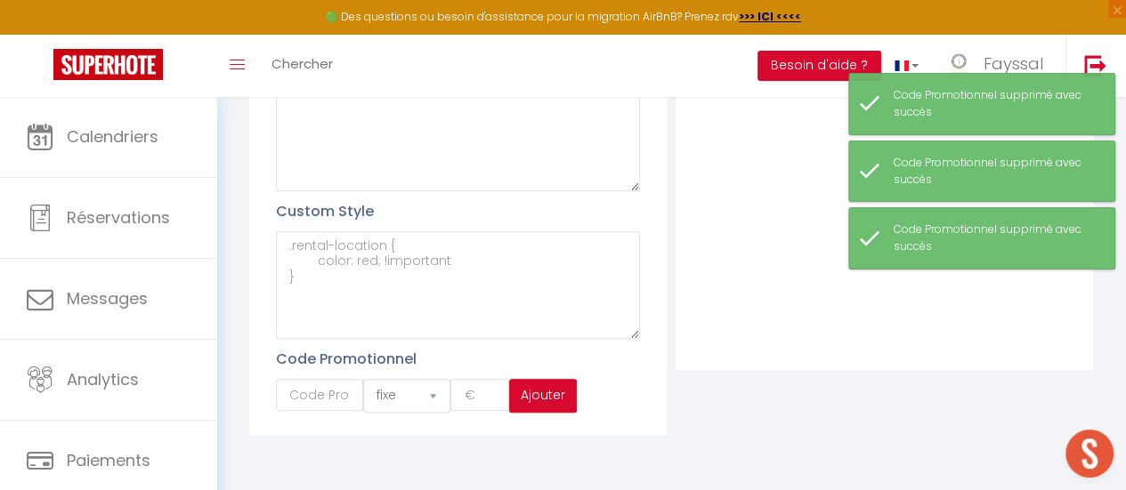
click at [965, 413] on div "Filtre Nouveau groupe" at bounding box center [884, 56] width 426 height 758
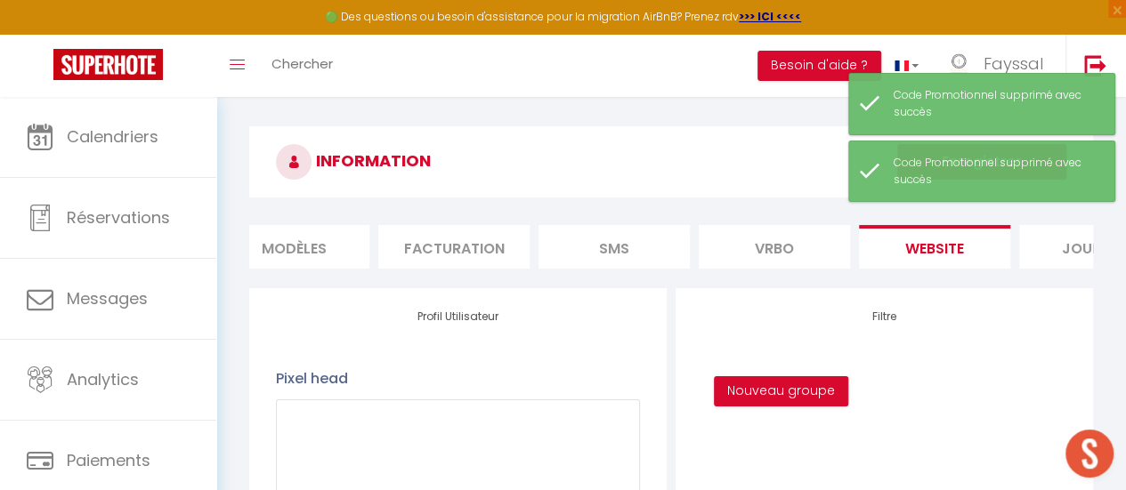
scroll to position [0, 0]
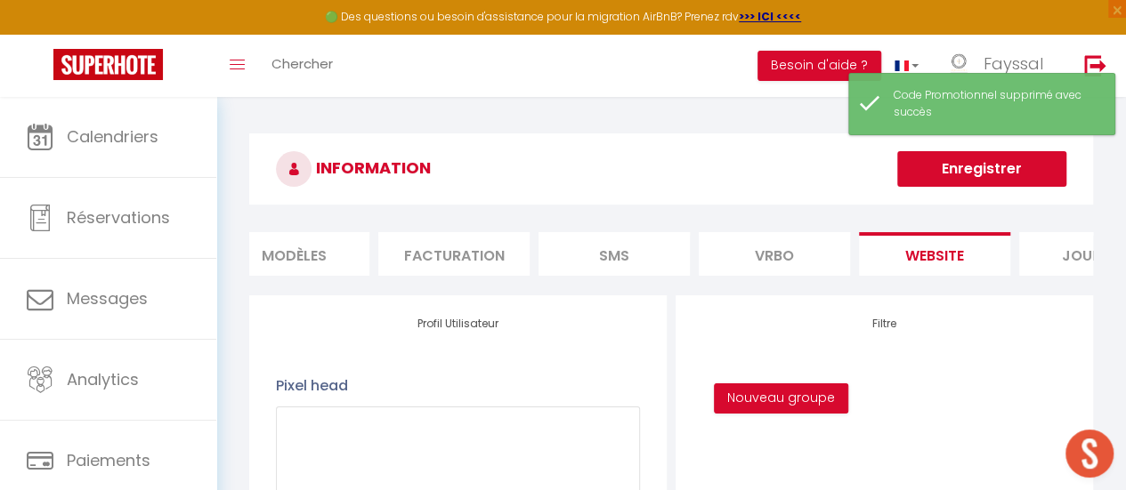
click at [948, 168] on button "Enregistrer" at bounding box center [981, 169] width 169 height 36
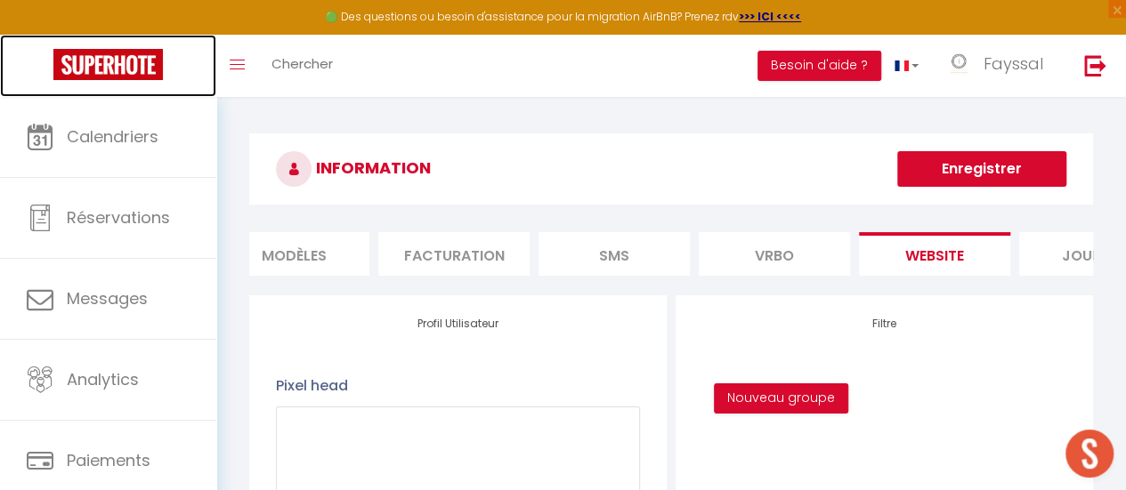
click at [108, 70] on img at bounding box center [107, 64] width 109 height 31
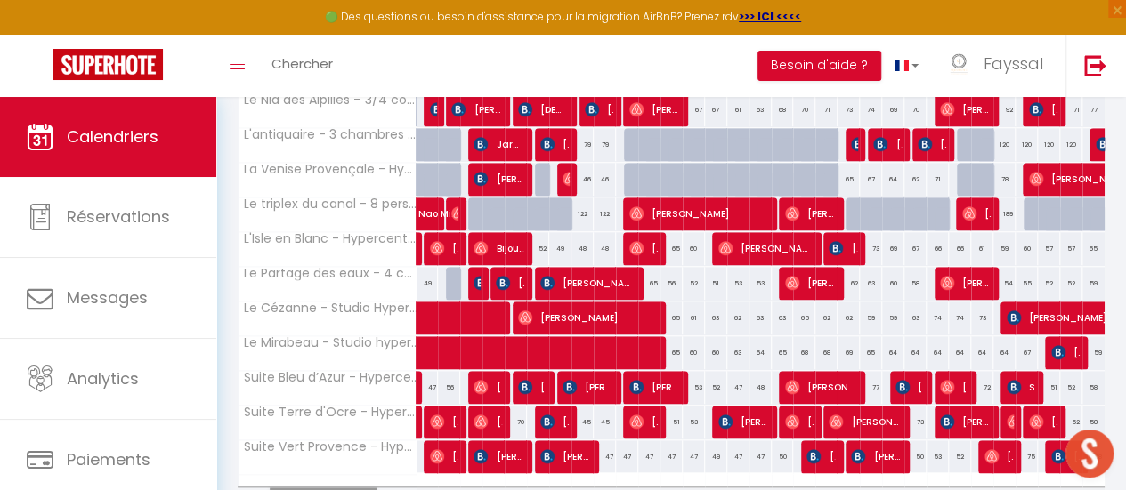
scroll to position [637, 0]
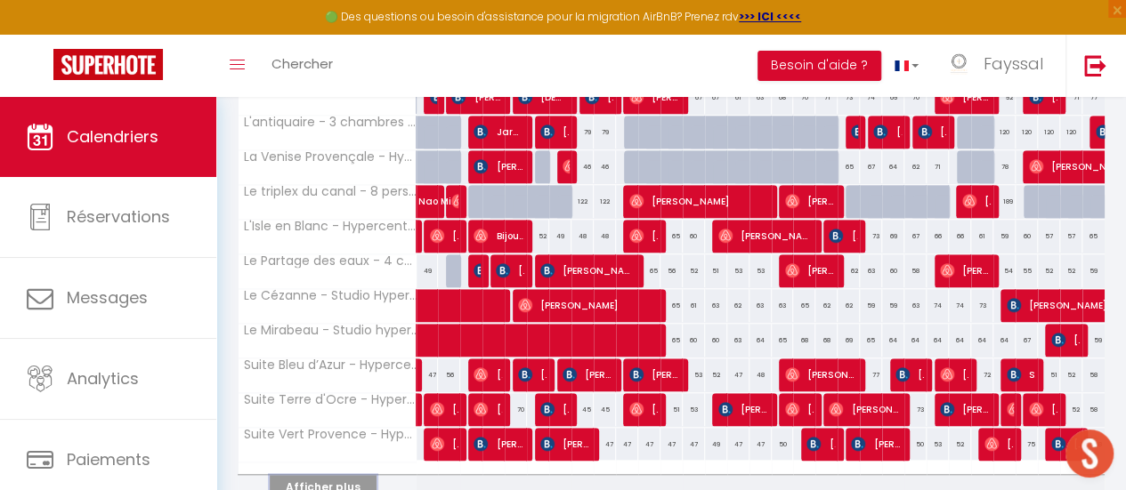
click at [350, 475] on button "Afficher plus" at bounding box center [323, 487] width 107 height 24
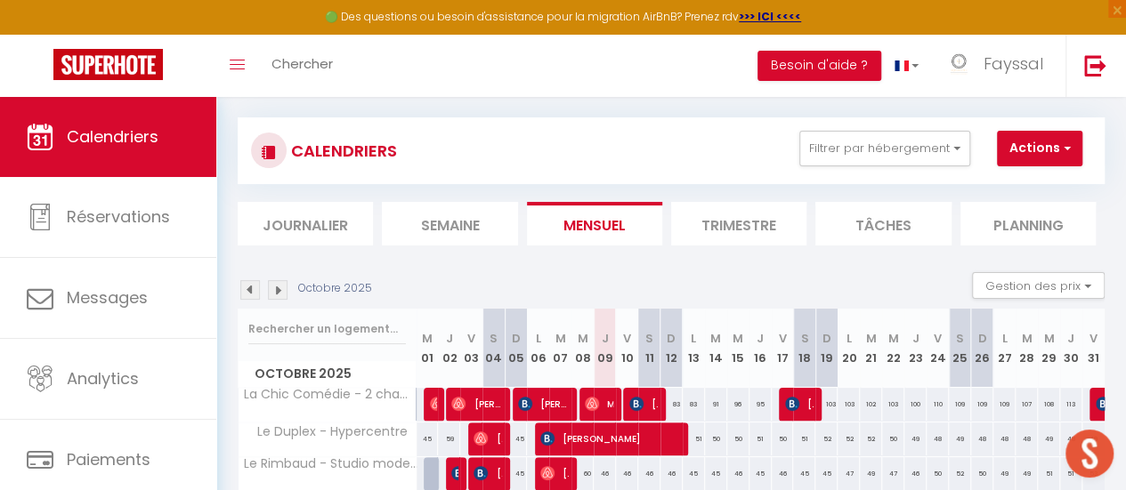
scroll to position [0, 0]
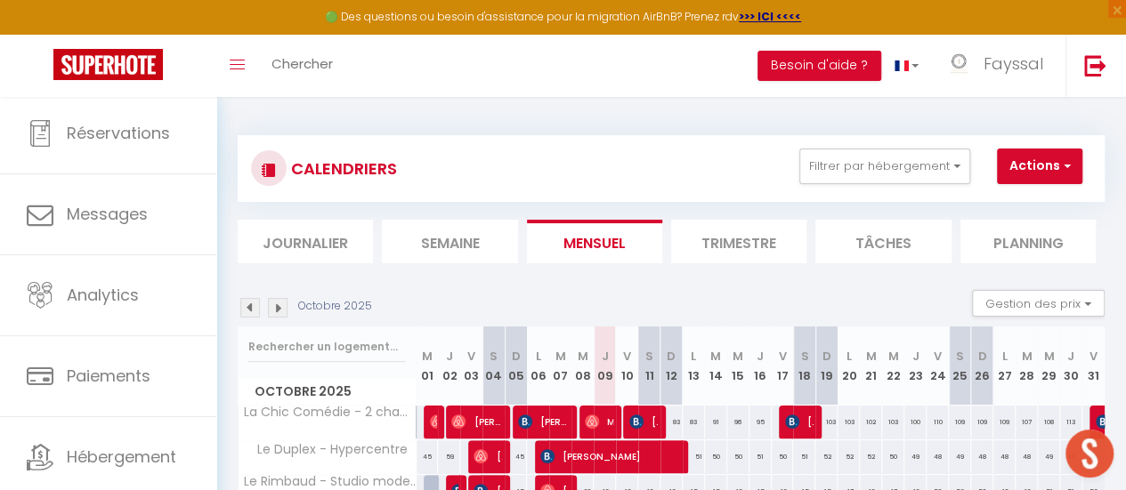
scroll to position [133, 0]
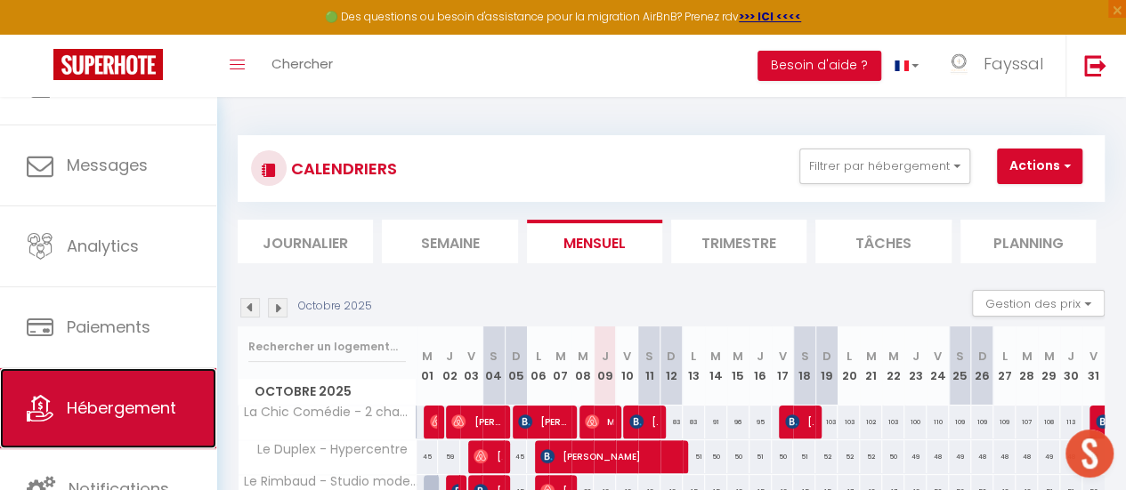
click at [157, 403] on span "Hébergement" at bounding box center [121, 408] width 109 height 22
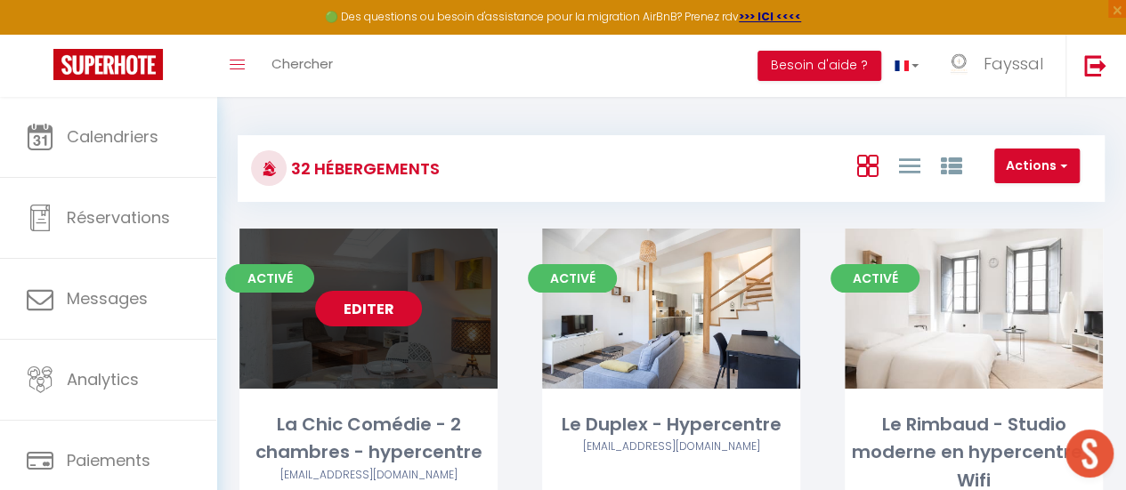
click at [381, 300] on link "Editer" at bounding box center [368, 309] width 107 height 36
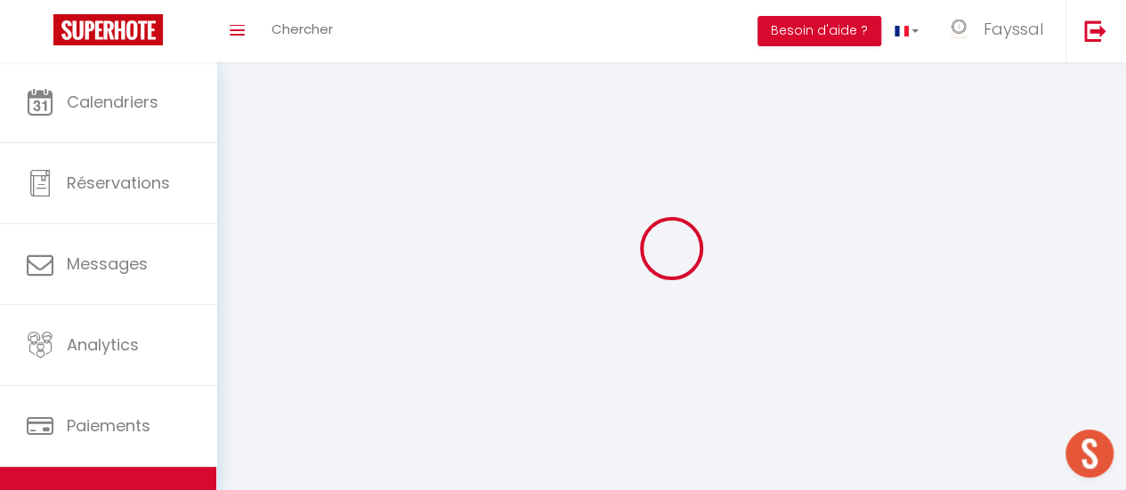
select select "1"
select select
select select "28"
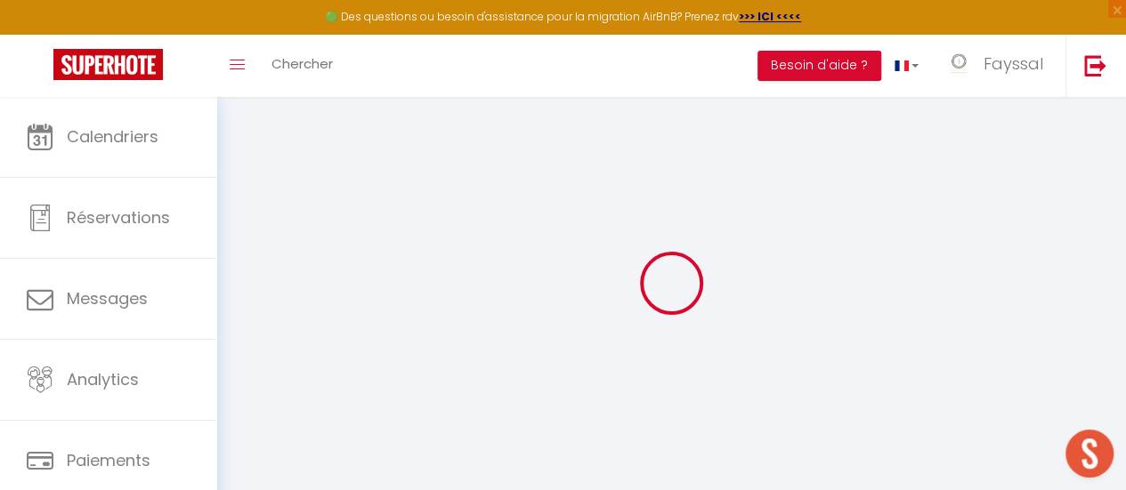
select select
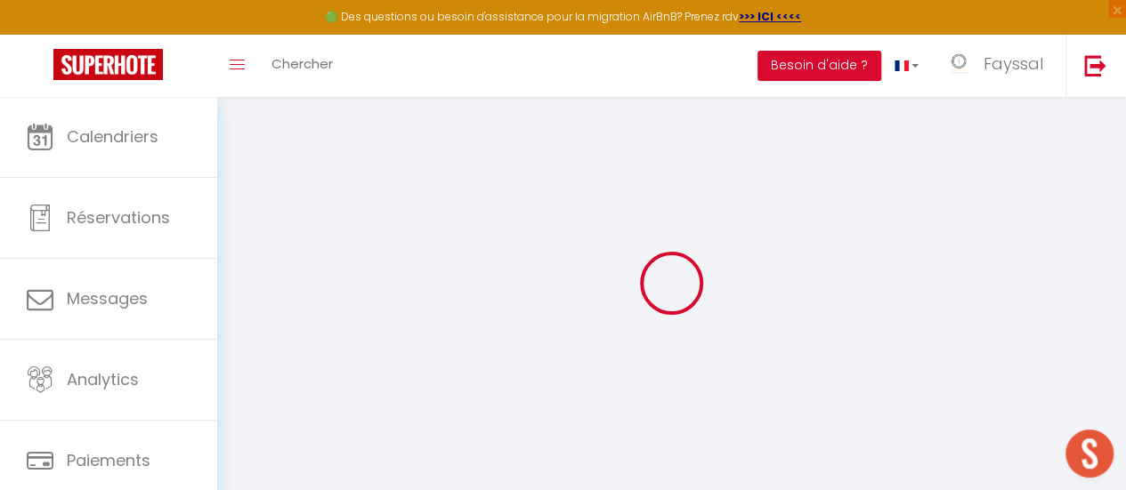
select select
checkbox input "false"
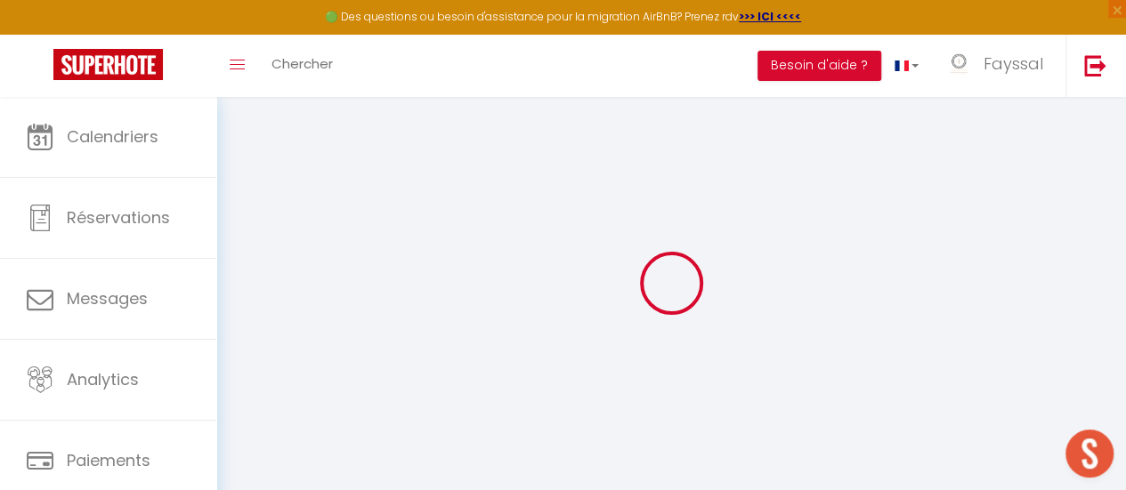
select select
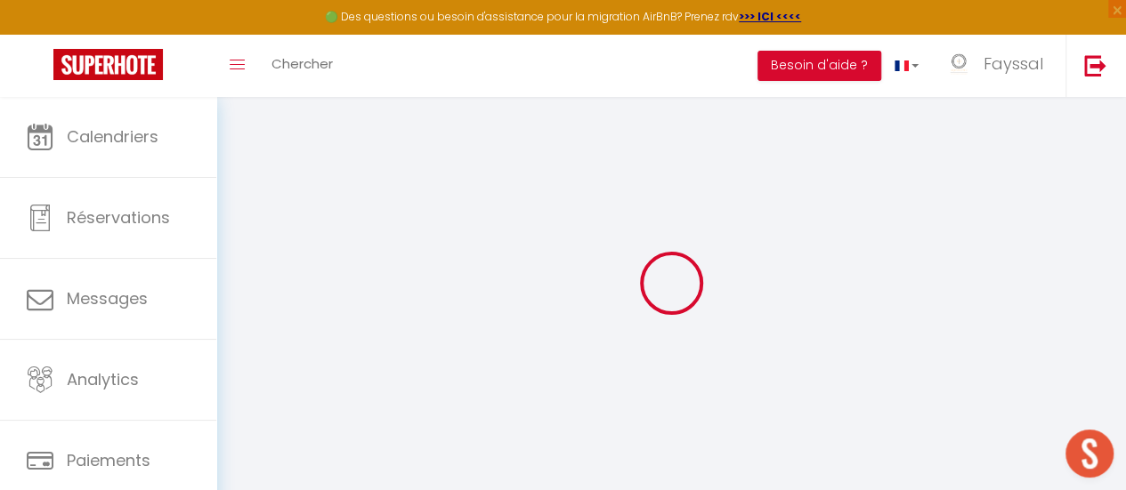
select select
checkbox input "false"
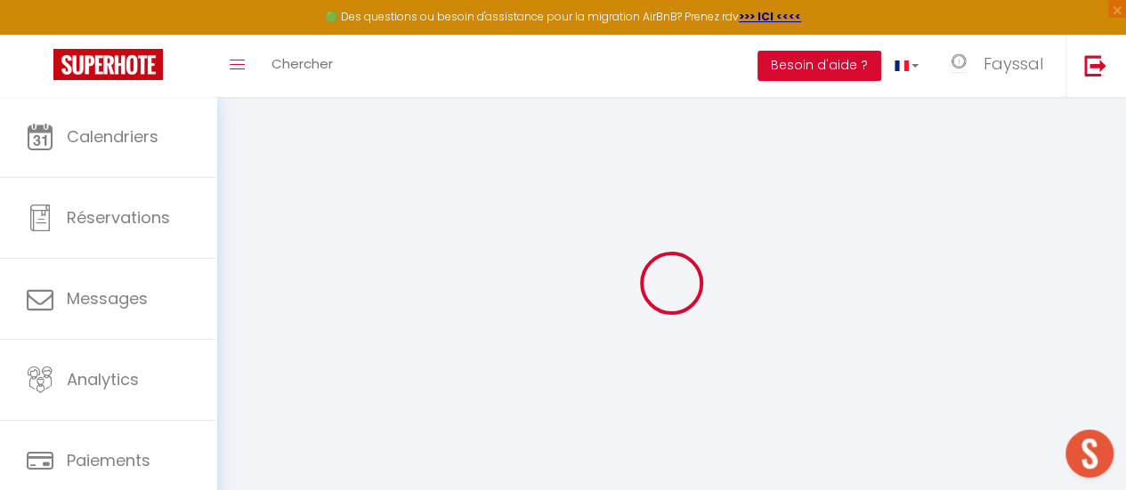
checkbox input "false"
select select
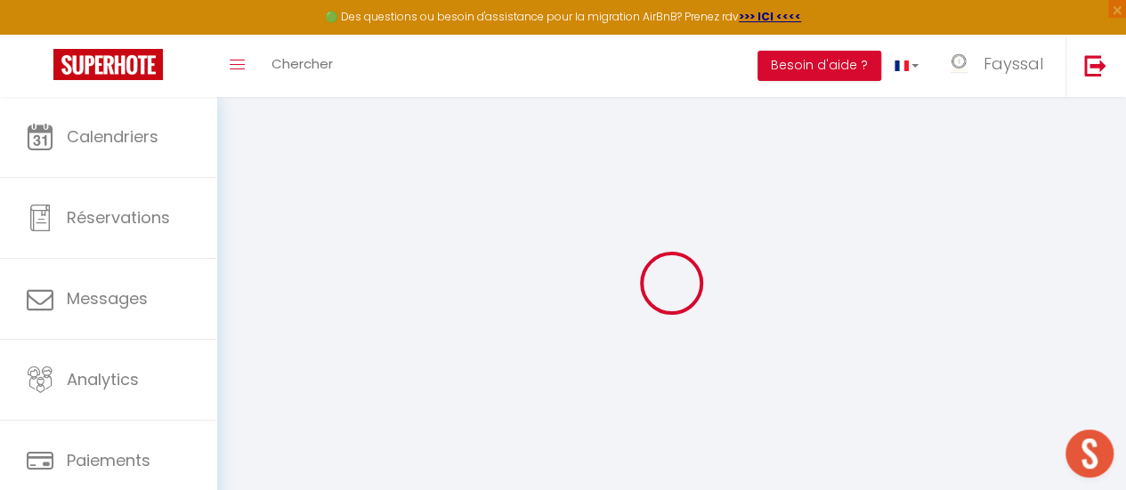
select select
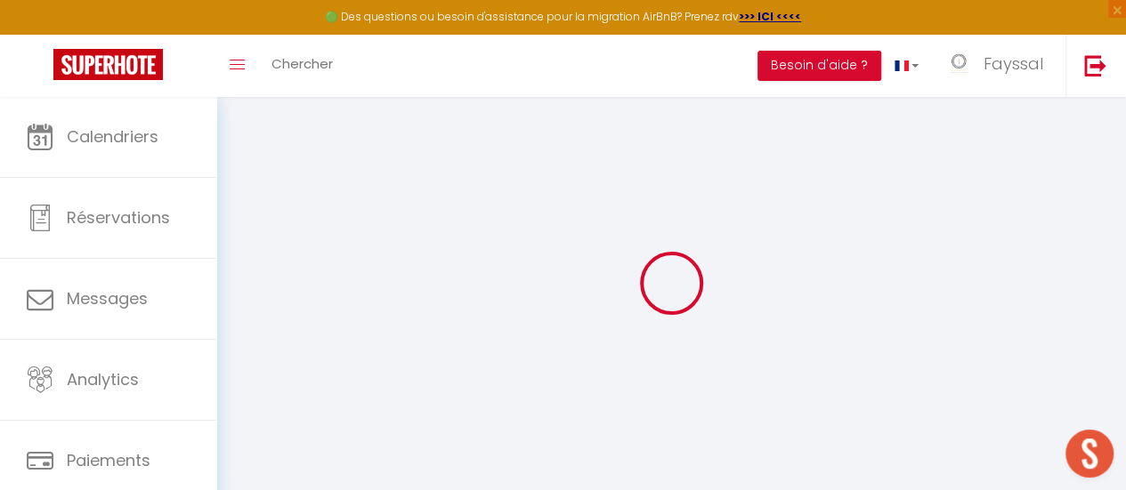
checkbox input "false"
select select
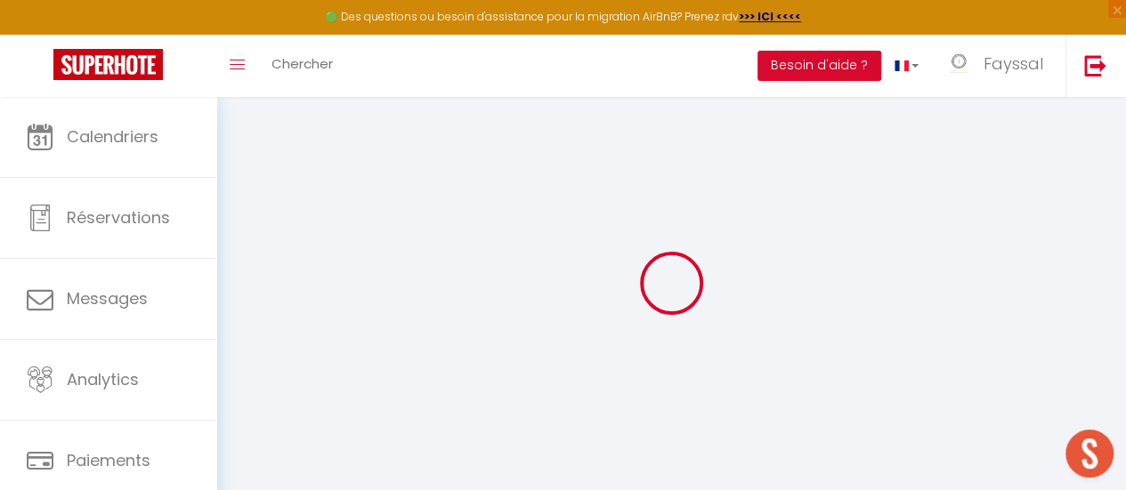
select select
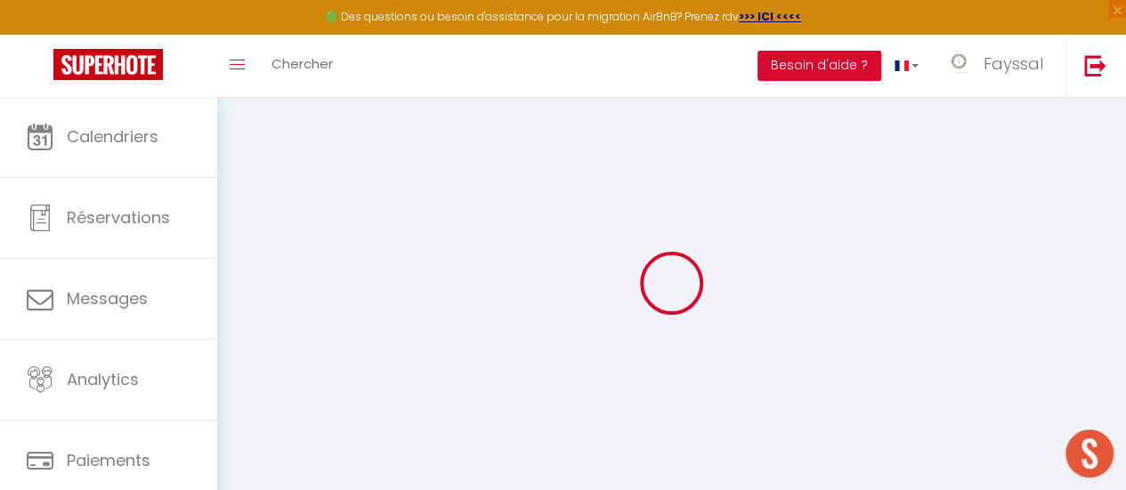
select select
checkbox input "false"
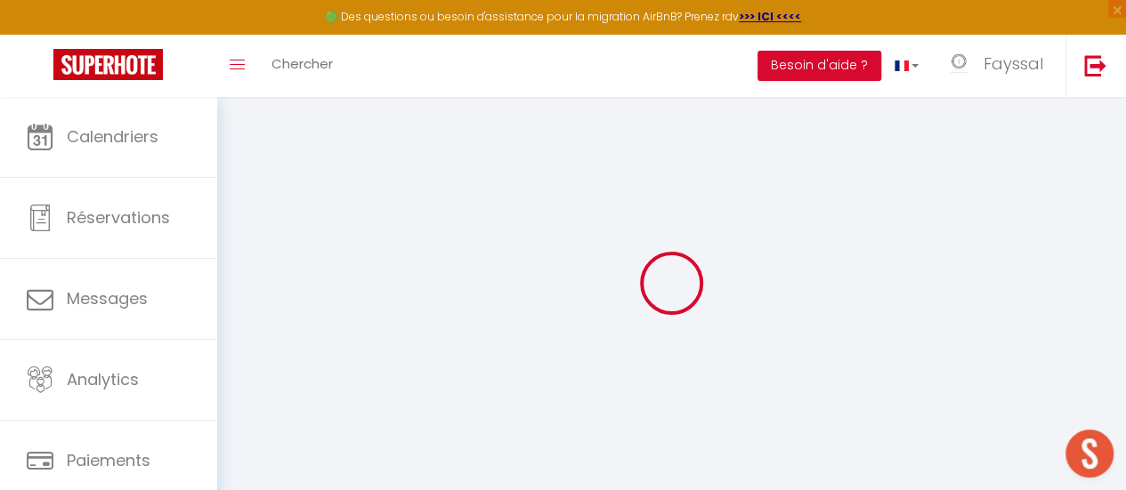
checkbox input "false"
select select
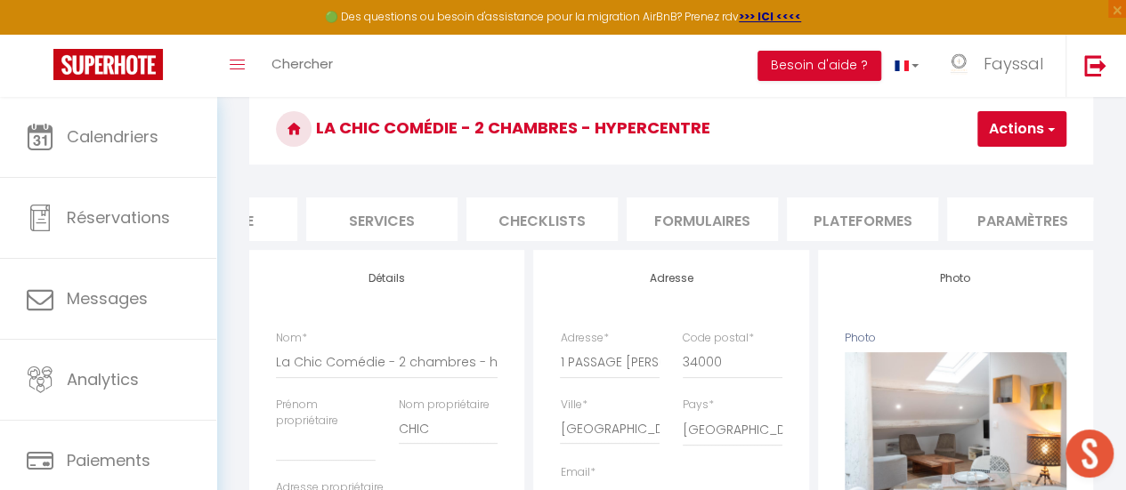
scroll to position [0, 444]
click at [838, 225] on li "Plateformes" at bounding box center [841, 220] width 151 height 44
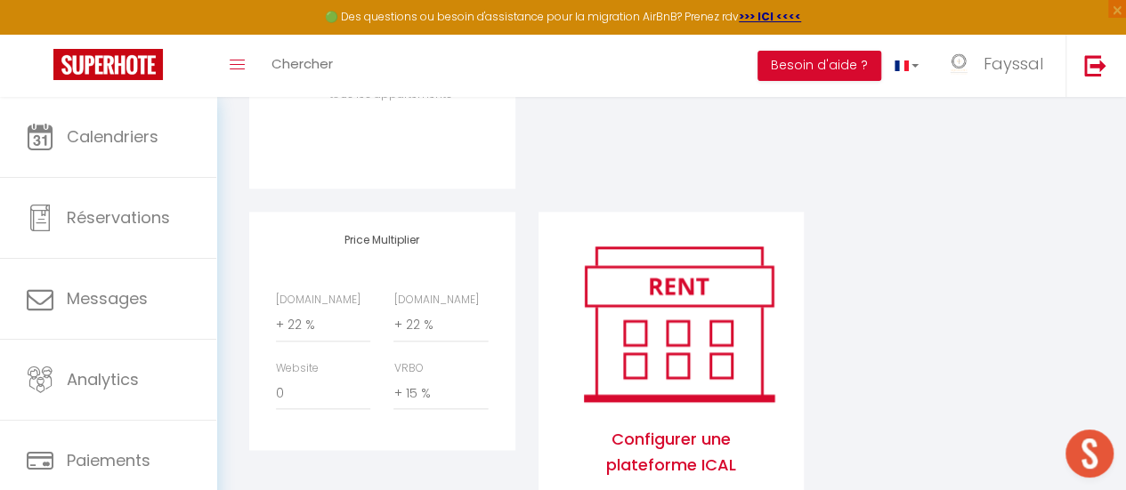
scroll to position [851, 0]
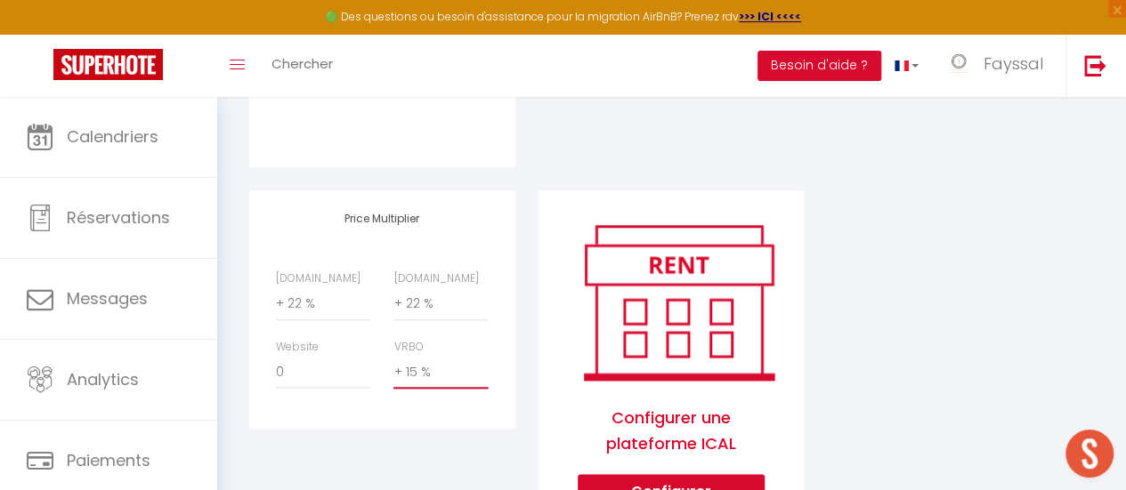
click at [450, 389] on select "0 + 1 % + 2 % + 3 % + 4 % + 5 % + 6 % + 7 % + 8 % + 9 %" at bounding box center [440, 372] width 94 height 34
click at [456, 387] on select "0 + 1 % + 2 % + 3 % + 4 % + 5 % + 6 % + 7 % + 8 % + 9 %" at bounding box center [440, 372] width 94 height 34
click at [393, 368] on select "0 + 1 % + 2 % + 3 % + 4 % + 5 % + 6 % + 7 % + 8 % + 9 %" at bounding box center [440, 372] width 94 height 34
click at [1100, 295] on div "Airbnb Appartement La Chic Comédie - 2 chambres - hypercentre - Clim - [EMAIL_A…" at bounding box center [671, 13] width 867 height 1084
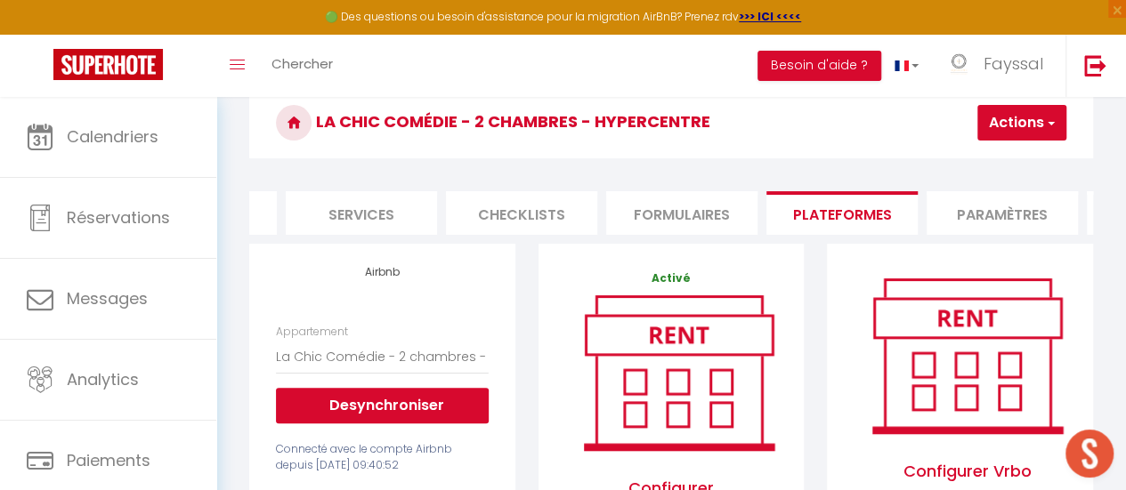
scroll to position [0, 0]
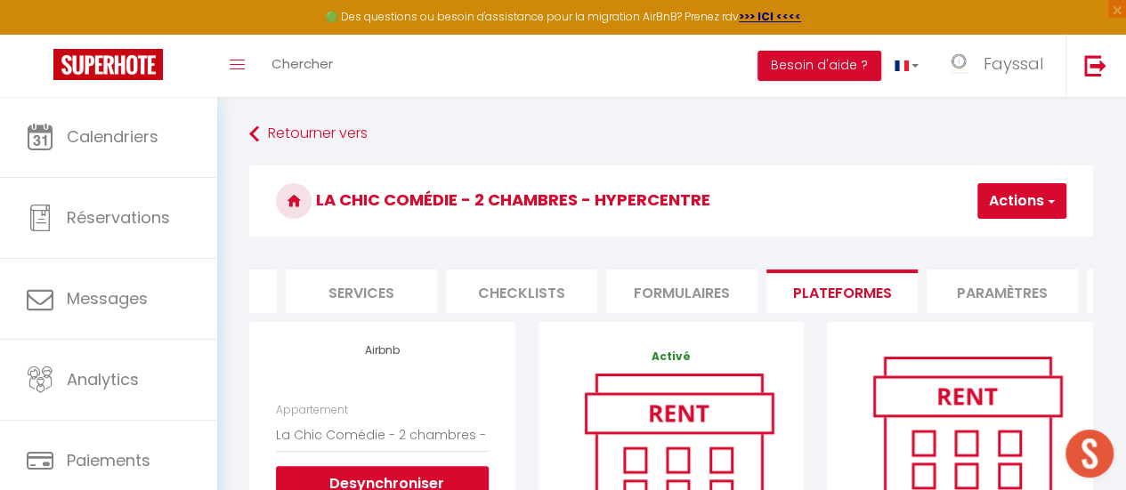
click at [1040, 207] on button "Actions" at bounding box center [1021, 201] width 89 height 36
click at [978, 239] on link "Enregistrer" at bounding box center [995, 240] width 141 height 23
